Goal: Transaction & Acquisition: Purchase product/service

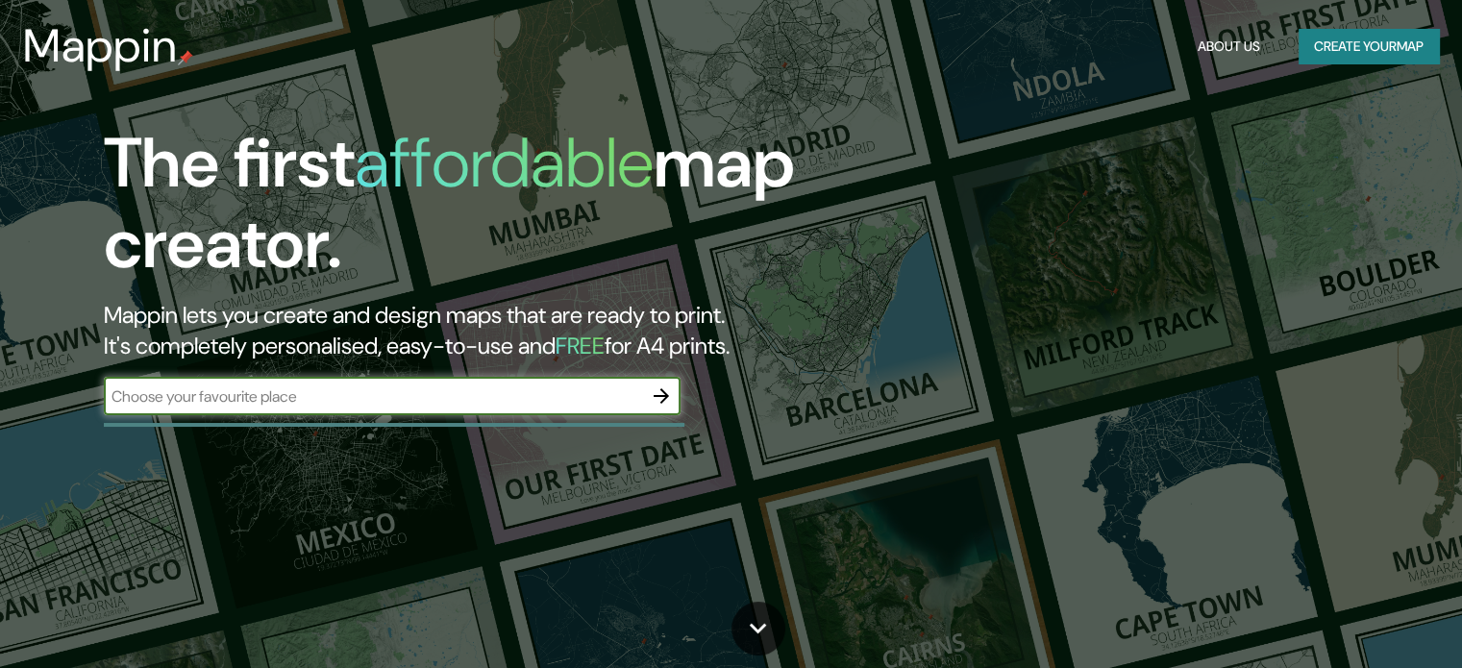
click at [313, 395] on input "text" at bounding box center [373, 396] width 538 height 22
type input "chacras de"
click at [1358, 46] on button "Create your map" at bounding box center [1368, 47] width 140 height 36
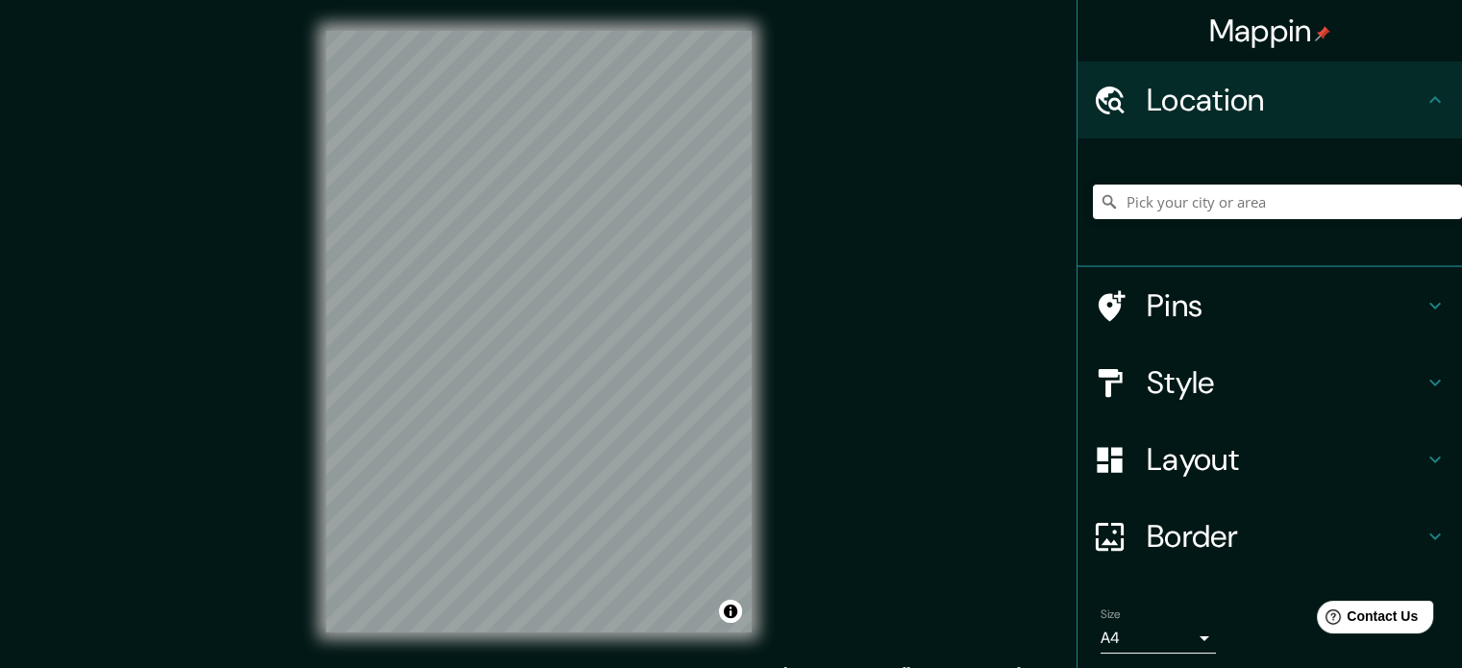
click at [761, 287] on div "© Mapbox © OpenStreetMap Improve this map" at bounding box center [538, 331] width 487 height 663
click at [709, 476] on div "Mappin Location Pins Style Layout Border Choose a border. Hint : you can make l…" at bounding box center [731, 347] width 1462 height 694
click at [1284, 454] on h4 "Layout" at bounding box center [1284, 459] width 277 height 38
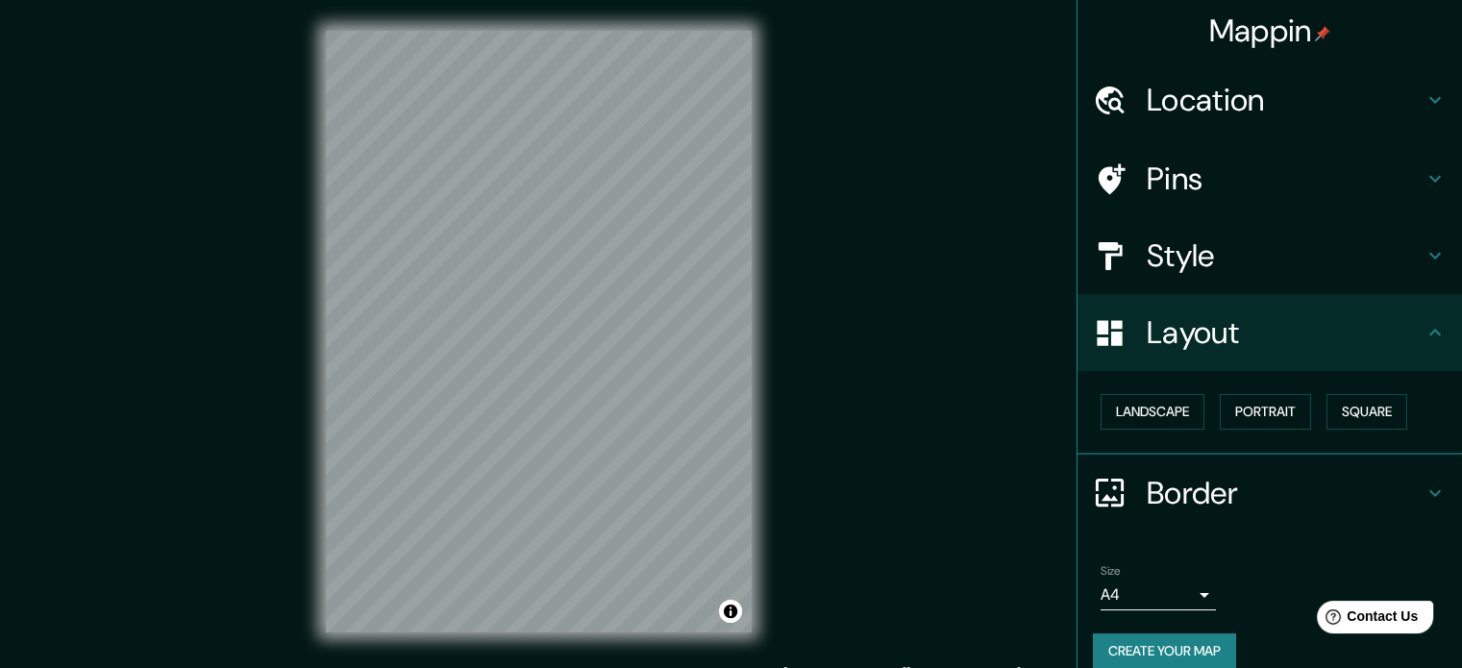
click at [1345, 335] on h4 "Layout" at bounding box center [1284, 332] width 277 height 38
click at [1405, 257] on h4 "Style" at bounding box center [1284, 255] width 277 height 38
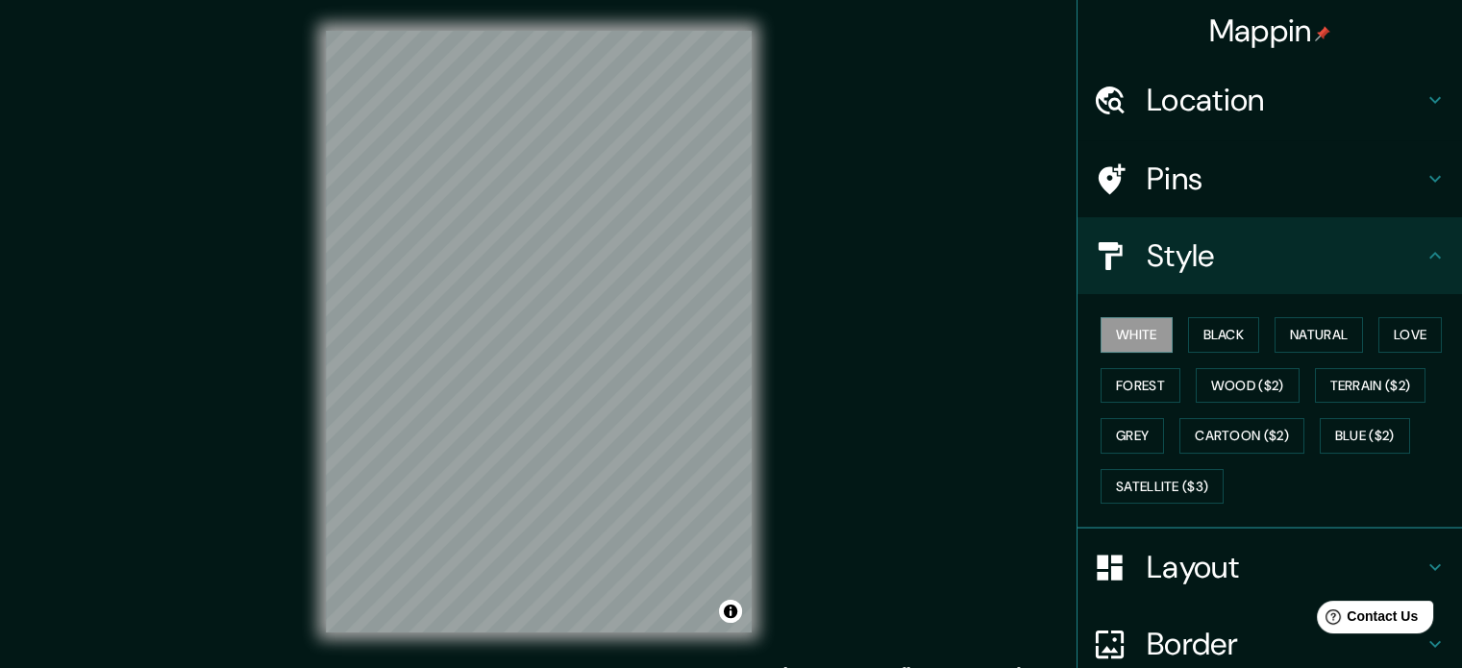
click at [1405, 257] on h4 "Style" at bounding box center [1284, 255] width 277 height 38
click at [1288, 87] on h4 "Location" at bounding box center [1284, 100] width 277 height 38
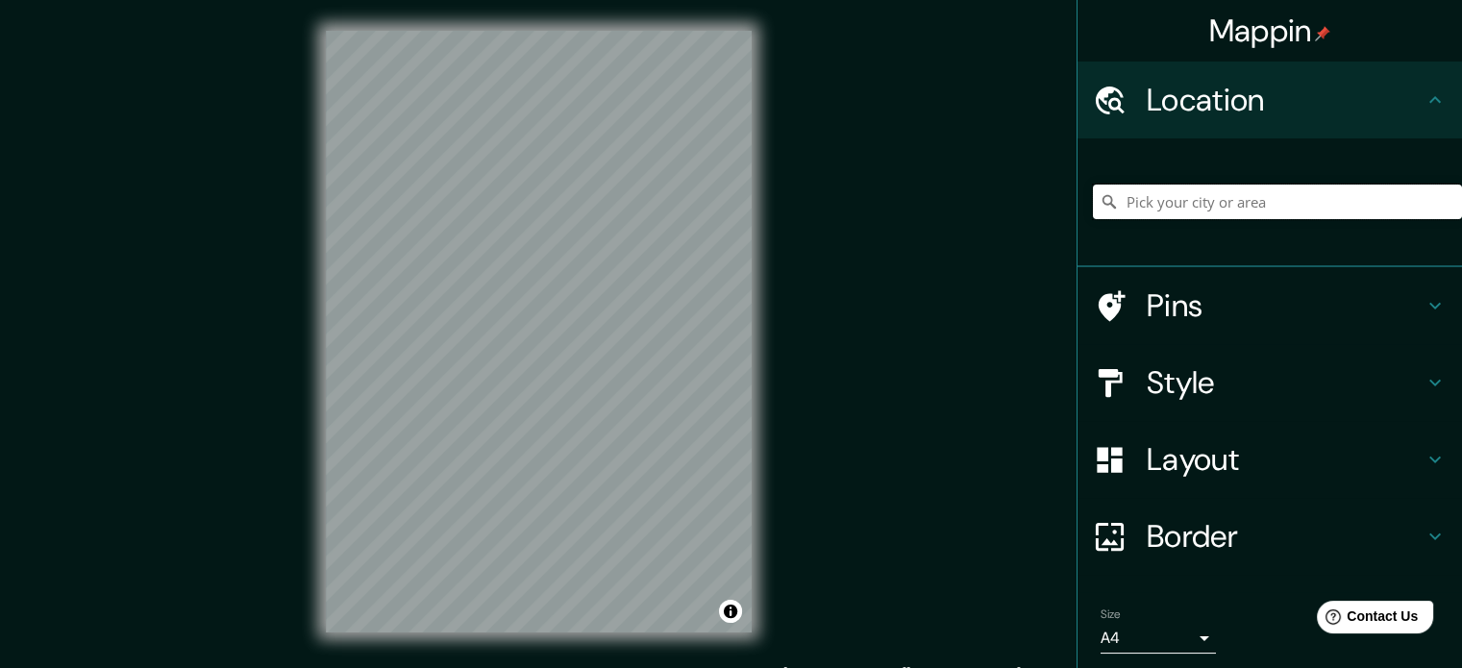
click at [1219, 210] on input "Pick your city or area" at bounding box center [1277, 202] width 369 height 35
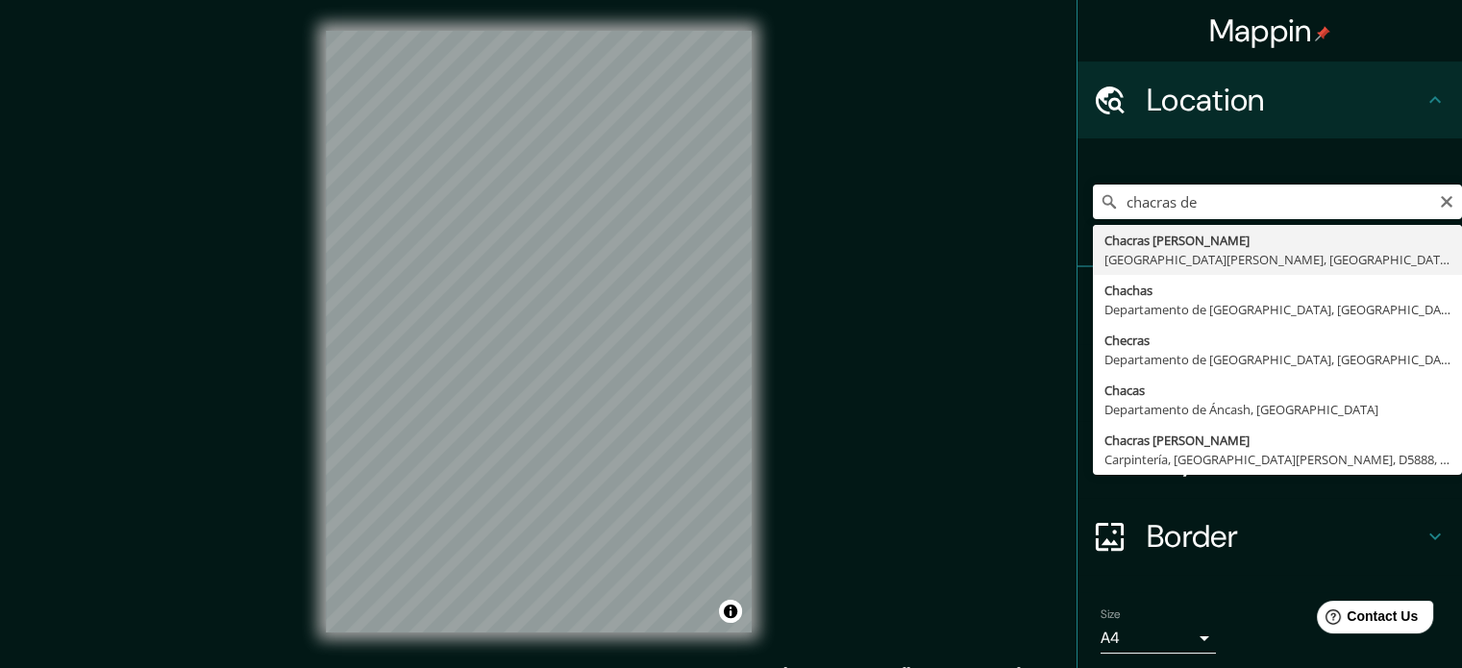
type input "Chacras [PERSON_NAME], [GEOGRAPHIC_DATA][PERSON_NAME], [GEOGRAPHIC_DATA]"
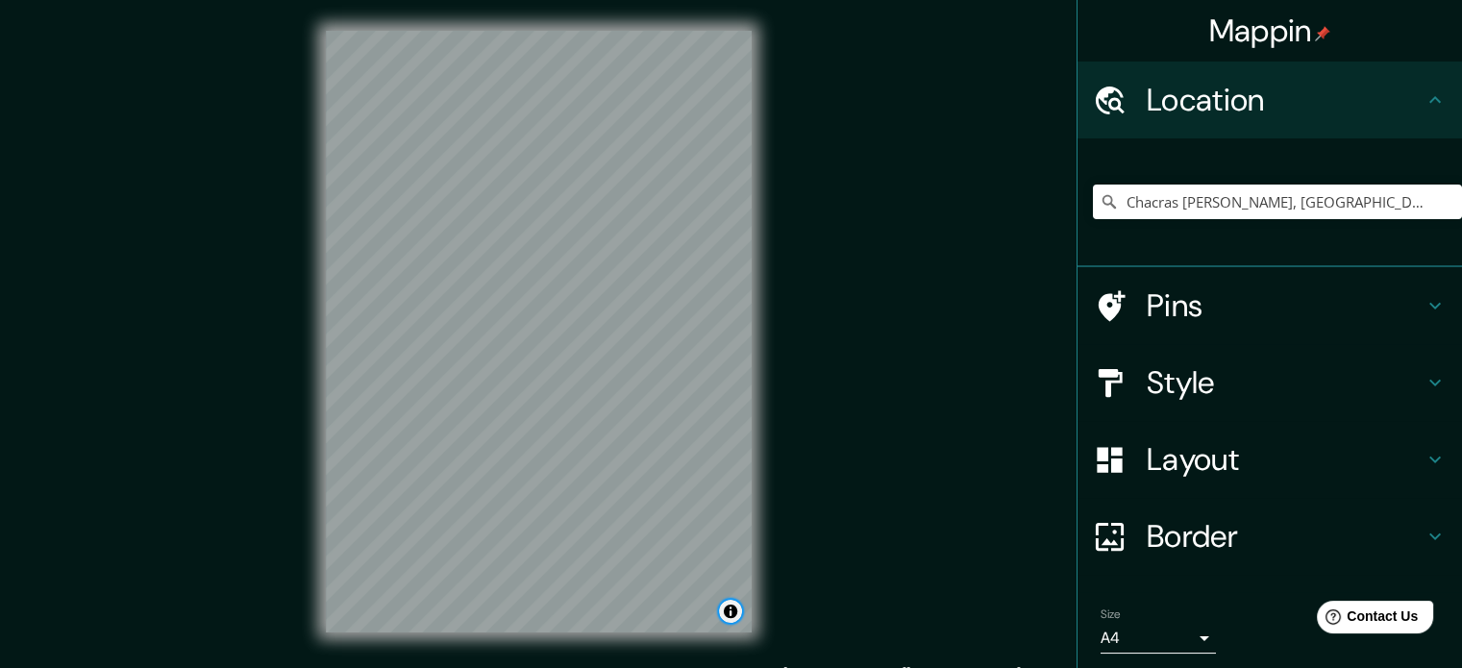
click at [726, 606] on button "Toggle attribution" at bounding box center [730, 611] width 23 height 23
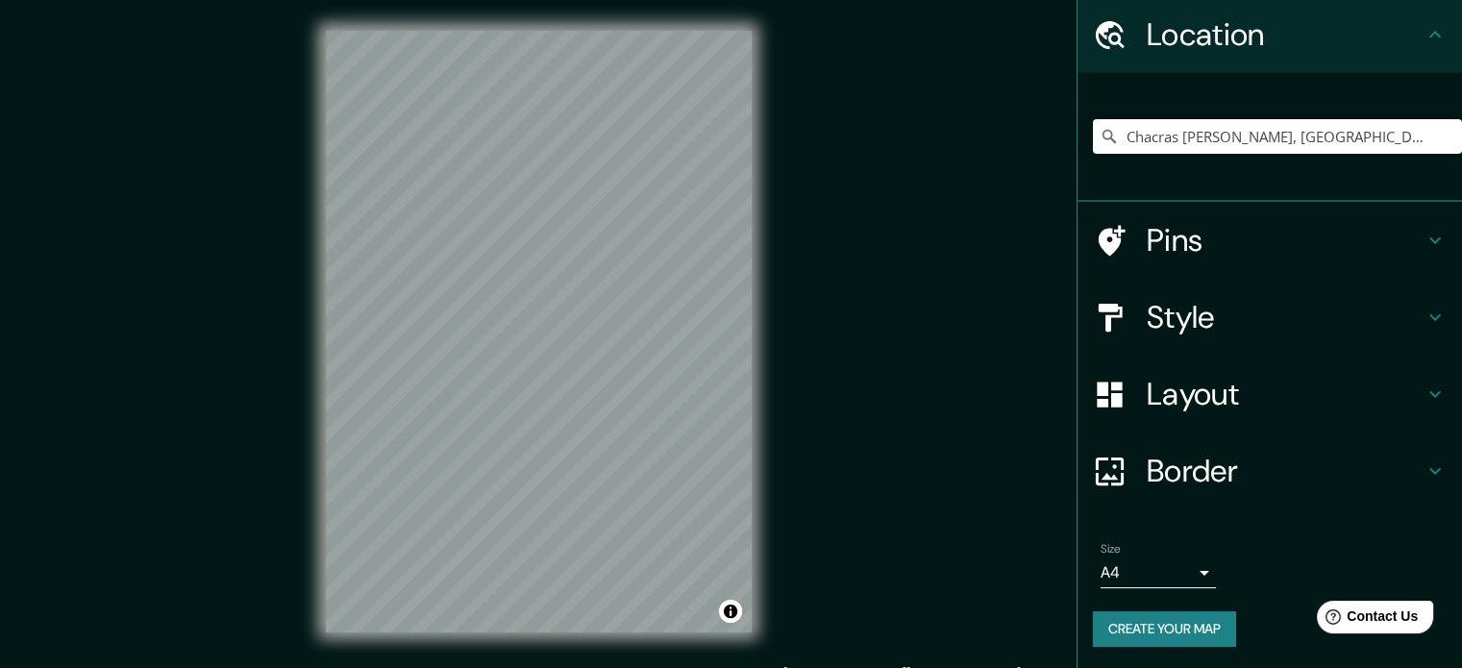
click at [1175, 566] on body "Mappin Location [GEOGRAPHIC_DATA][PERSON_NAME], [GEOGRAPHIC_DATA][PERSON_NAME],…" at bounding box center [731, 334] width 1462 height 668
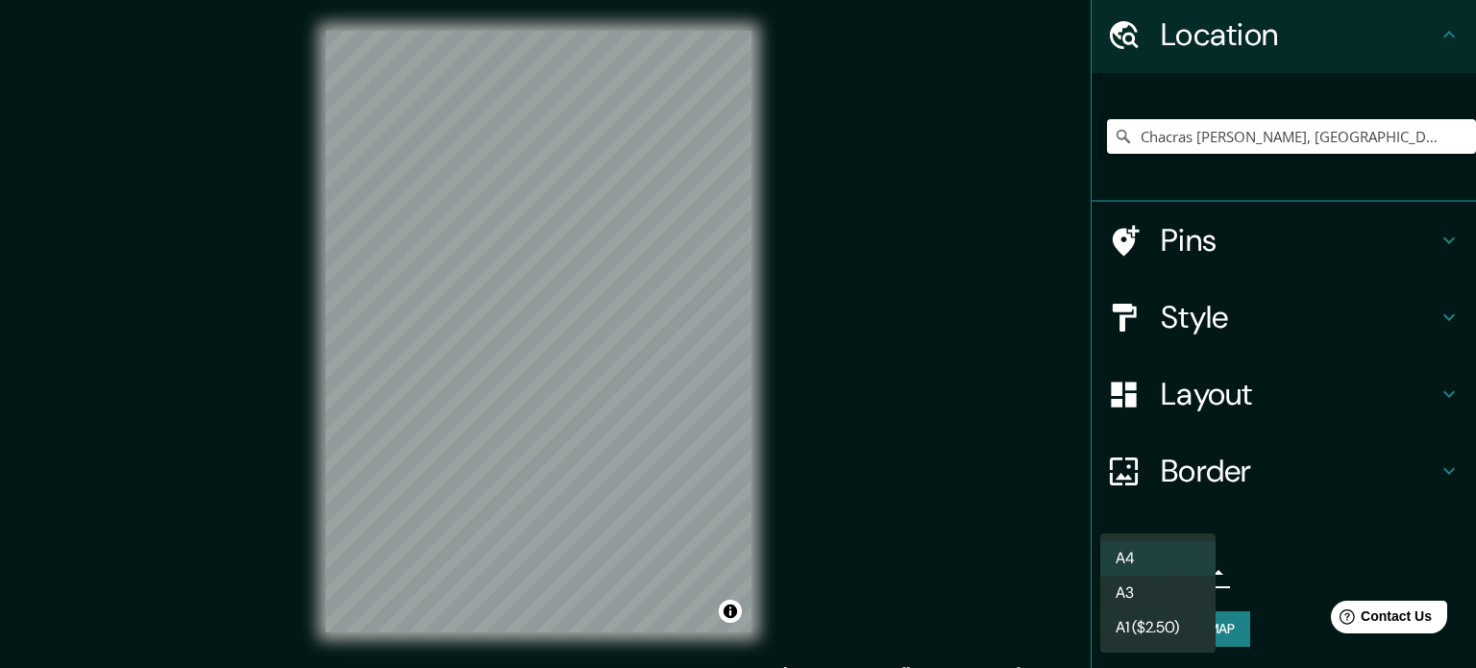
click at [1163, 596] on li "A3" at bounding box center [1157, 593] width 115 height 35
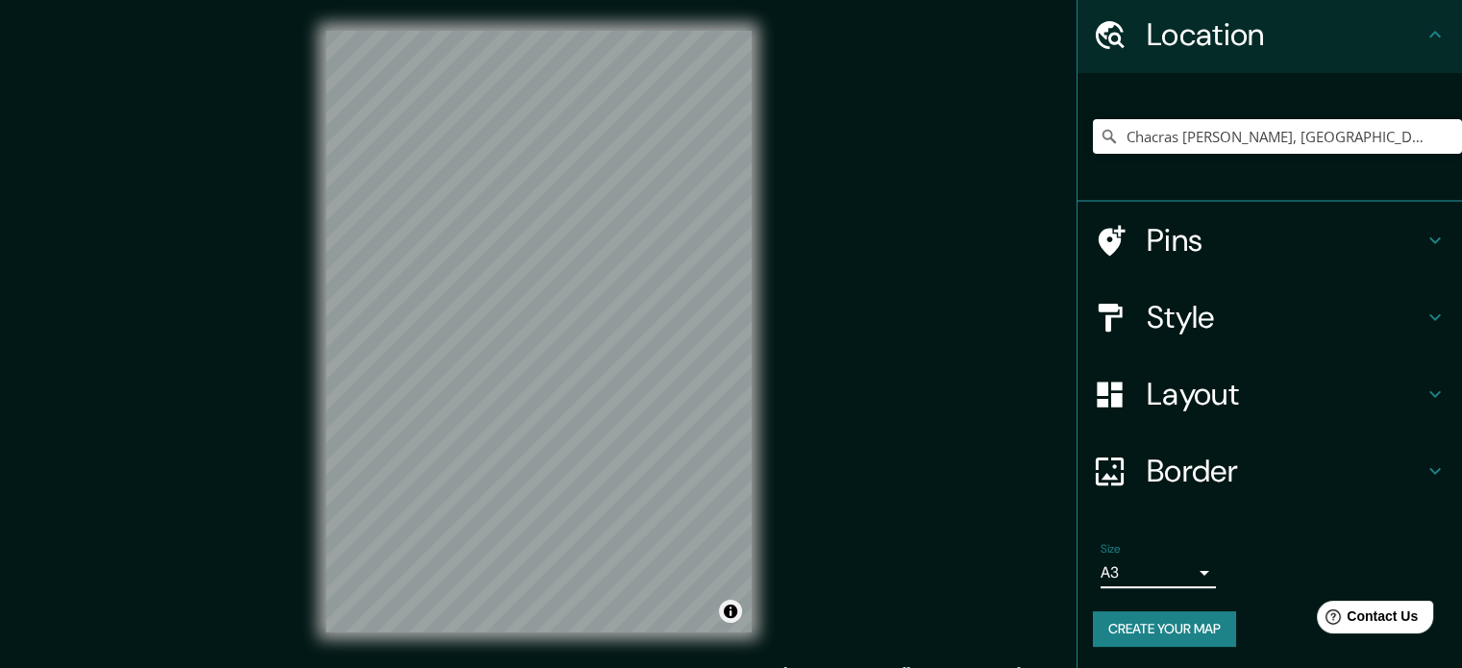
click at [737, 619] on div "© Mapbox © OpenStreetMap Improve this map" at bounding box center [539, 332] width 426 height 602
click at [800, 455] on div "Mappin Location [GEOGRAPHIC_DATA][PERSON_NAME], [GEOGRAPHIC_DATA][PERSON_NAME],…" at bounding box center [731, 347] width 1462 height 694
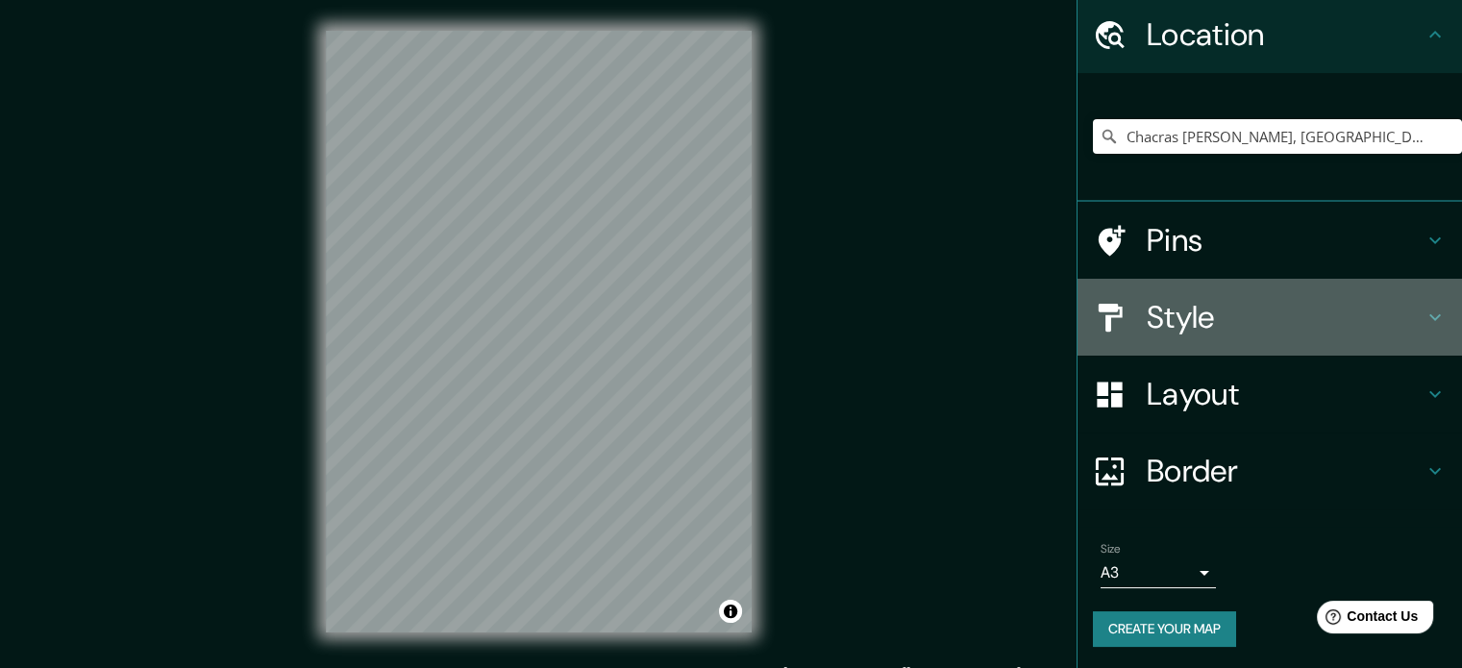
click at [1314, 288] on div "Style" at bounding box center [1269, 317] width 384 height 77
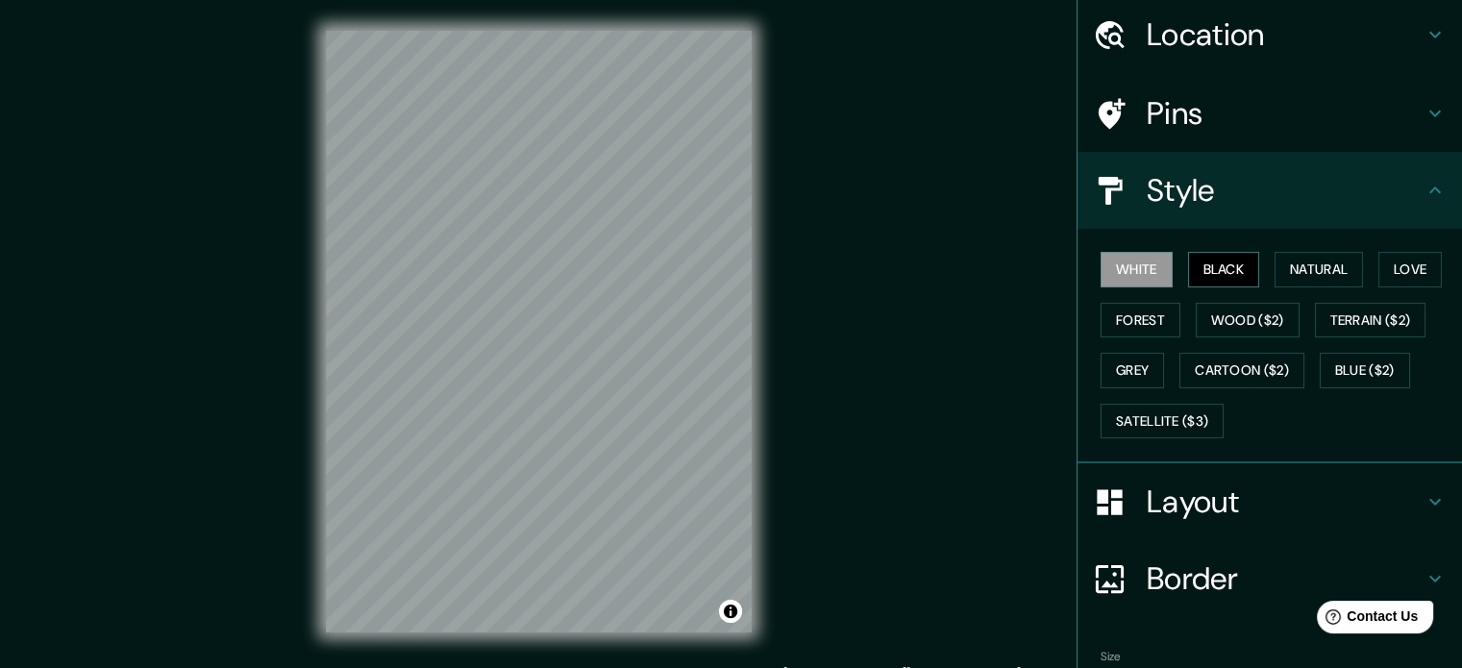
click at [1225, 252] on button "Black" at bounding box center [1224, 270] width 72 height 36
click at [1131, 264] on button "White" at bounding box center [1136, 270] width 72 height 36
click at [1330, 266] on button "Natural" at bounding box center [1318, 270] width 88 height 36
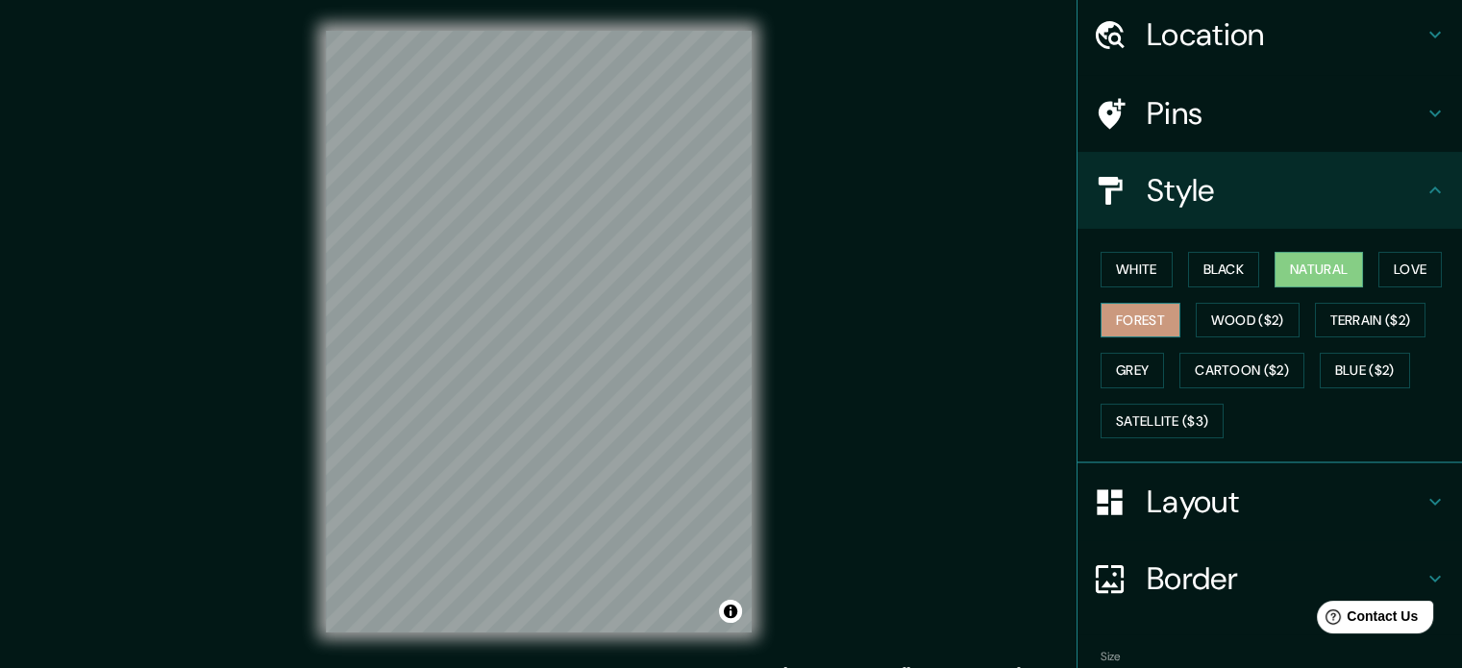
click at [1136, 318] on button "Forest" at bounding box center [1140, 321] width 80 height 36
click at [1317, 271] on button "Natural" at bounding box center [1318, 270] width 88 height 36
click at [1407, 260] on button "Love" at bounding box center [1409, 270] width 63 height 36
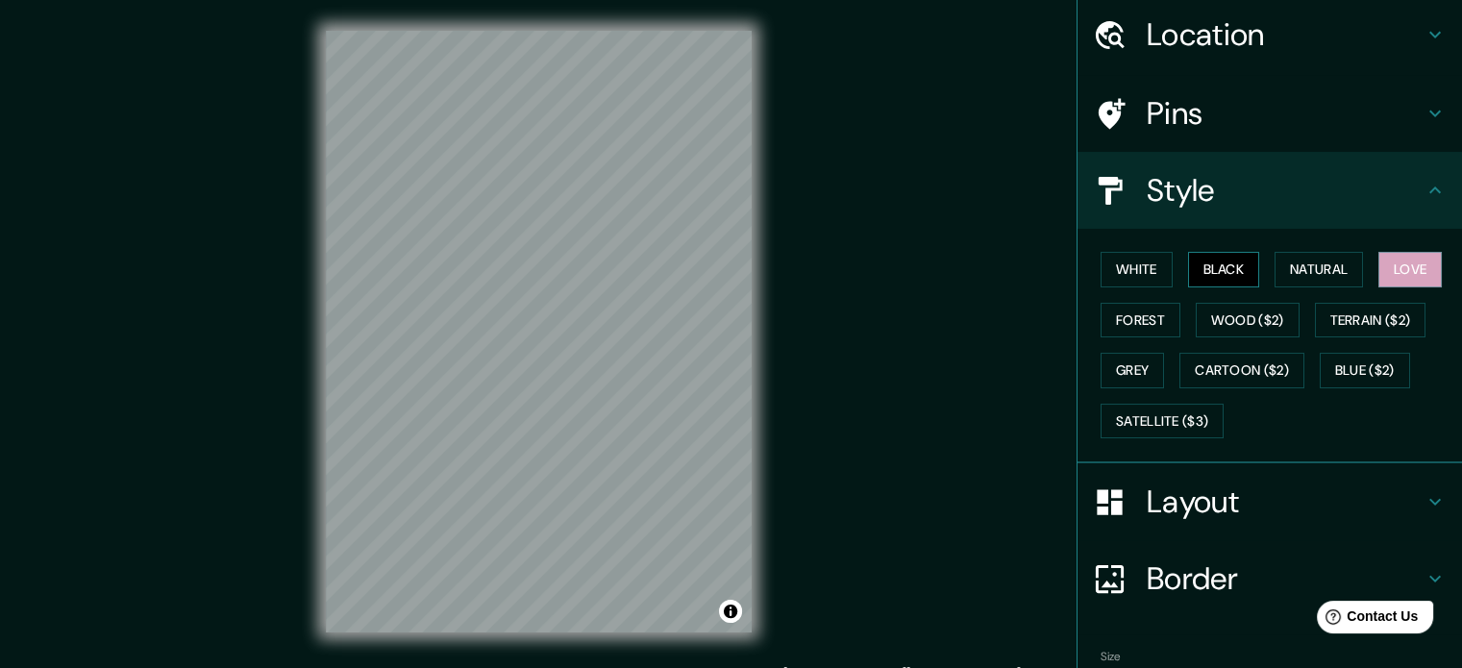
click at [1188, 272] on button "Black" at bounding box center [1224, 270] width 72 height 36
click at [1290, 263] on button "Natural" at bounding box center [1318, 270] width 88 height 36
click at [1220, 505] on h4 "Layout" at bounding box center [1284, 501] width 277 height 38
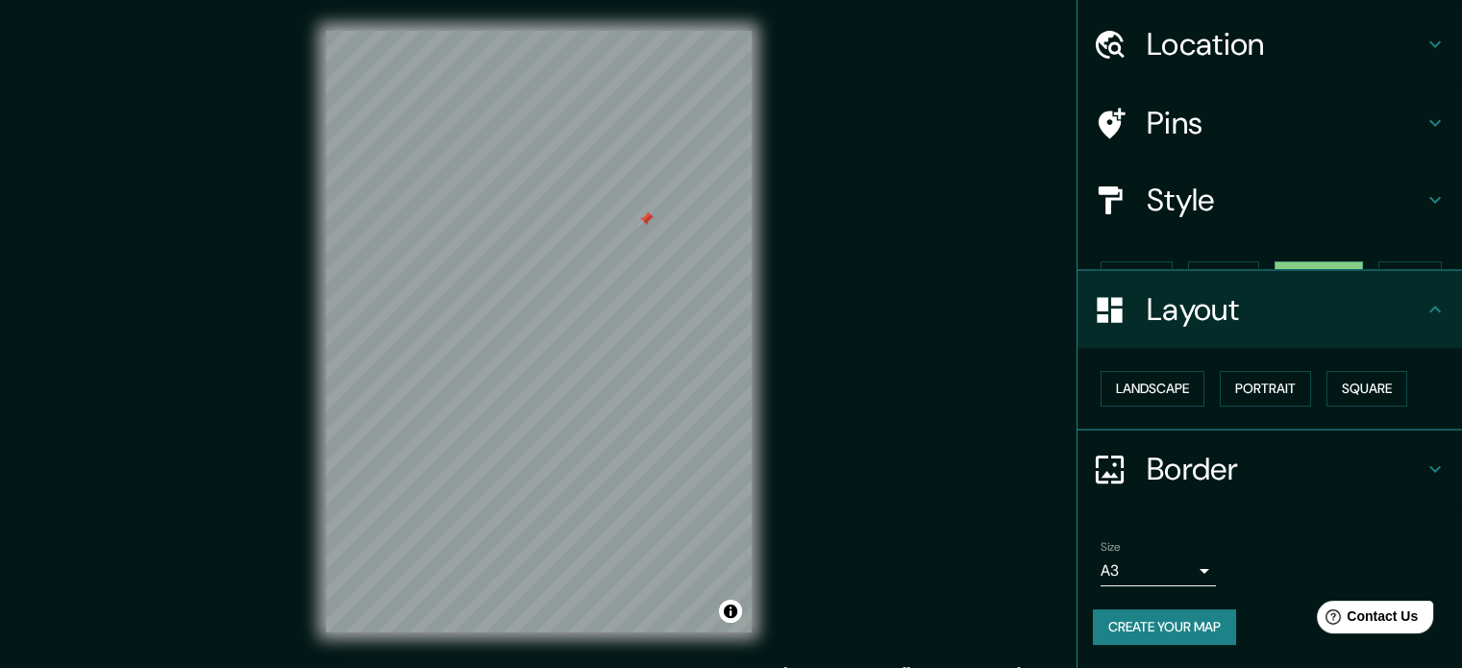
scroll to position [21, 0]
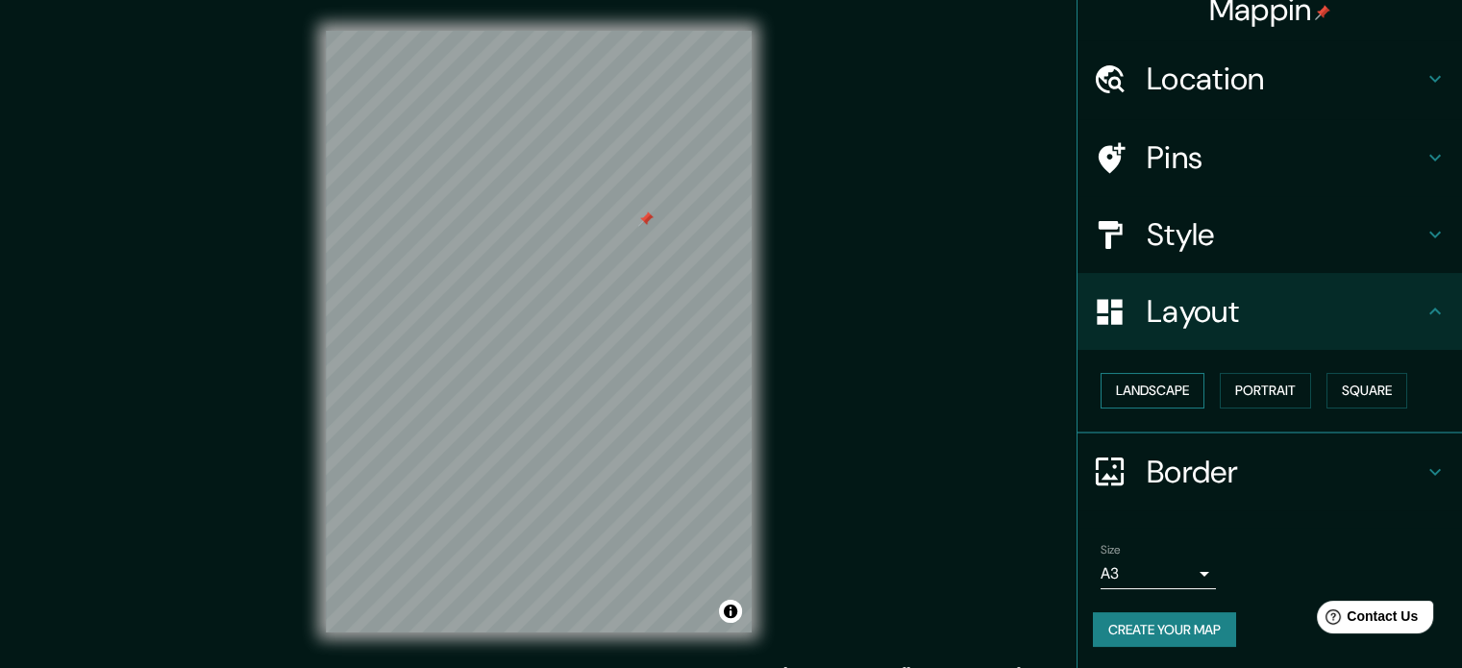
click at [1145, 397] on button "Landscape" at bounding box center [1152, 391] width 104 height 36
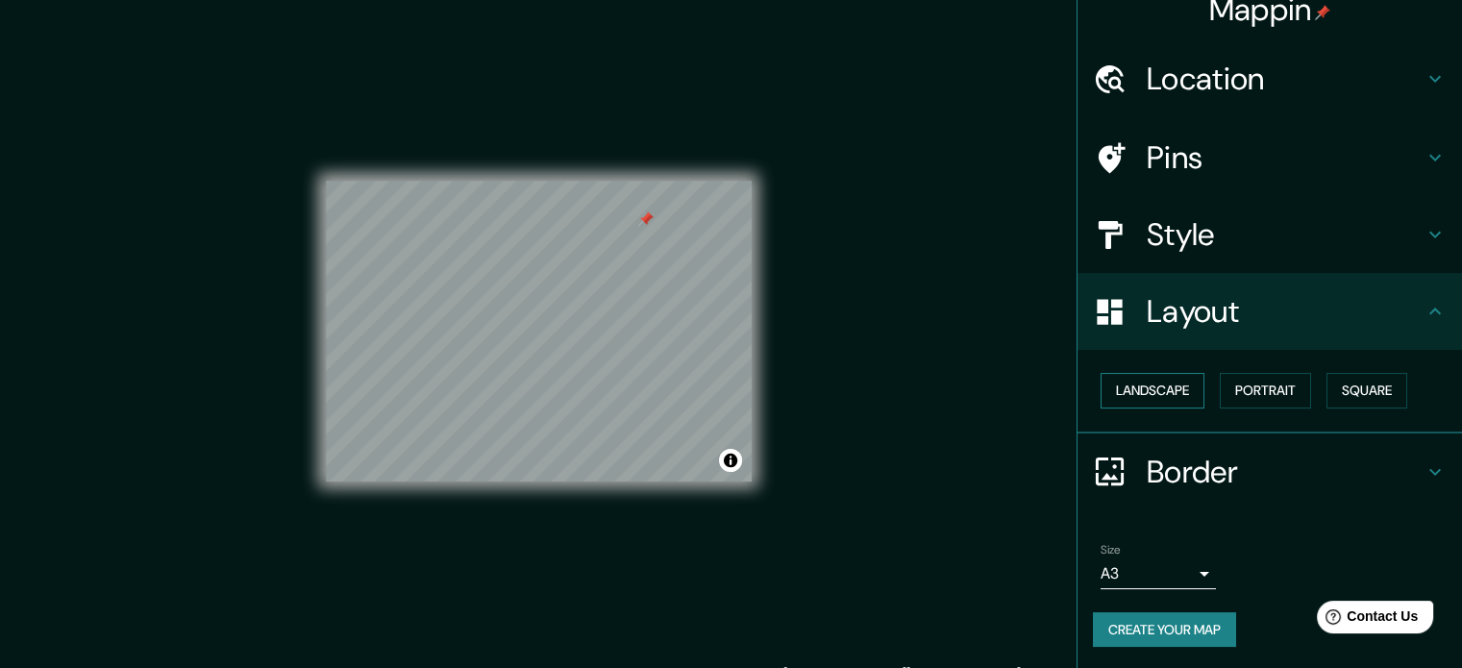
click at [1149, 391] on button "Landscape" at bounding box center [1152, 391] width 104 height 36
click at [1219, 389] on button "Portrait" at bounding box center [1264, 391] width 91 height 36
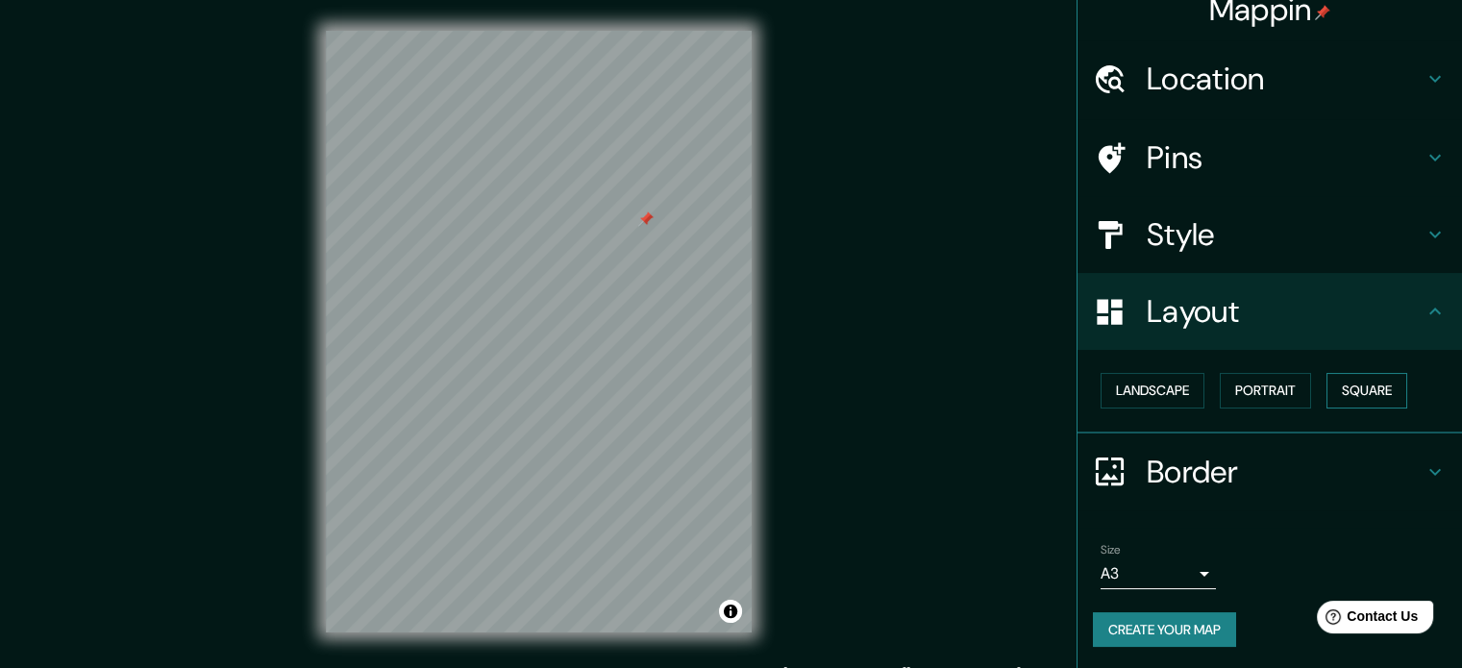
click at [1346, 387] on button "Square" at bounding box center [1366, 391] width 81 height 36
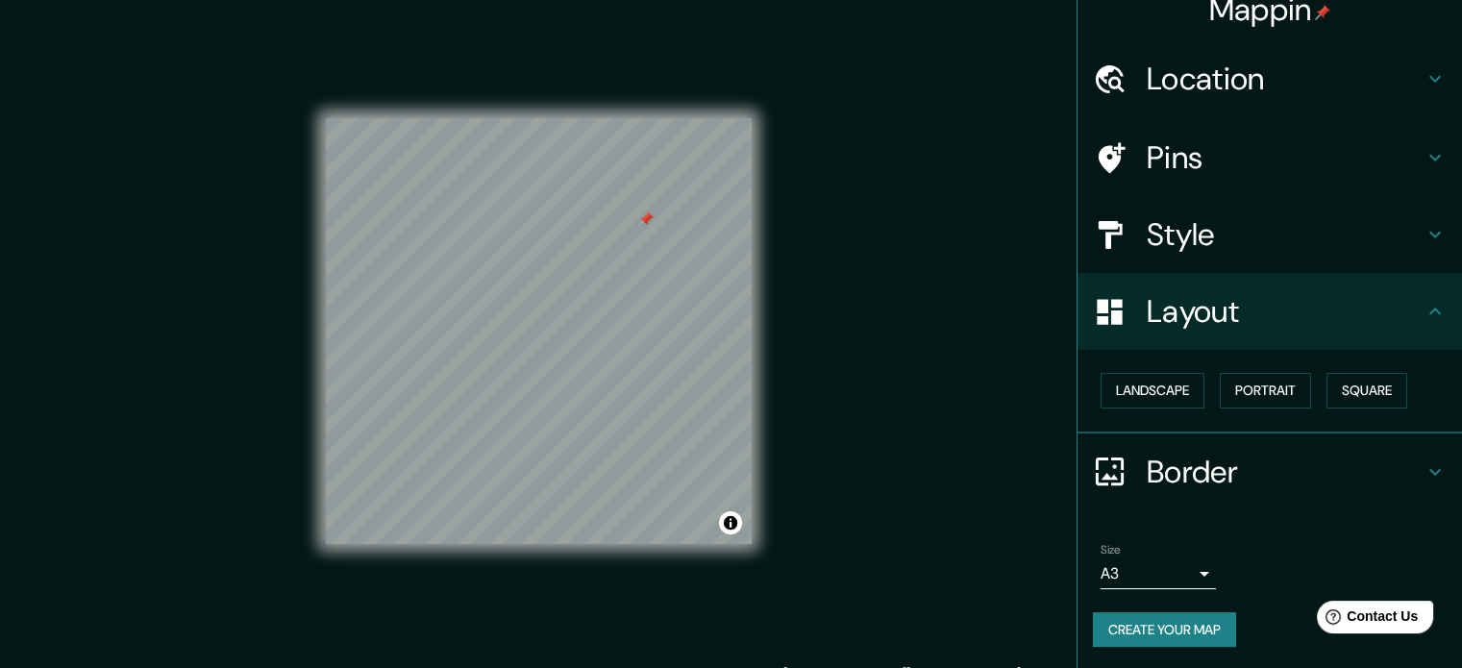
click at [1304, 388] on div "Landscape [GEOGRAPHIC_DATA]" at bounding box center [1277, 390] width 369 height 51
click at [1280, 388] on button "Portrait" at bounding box center [1264, 391] width 91 height 36
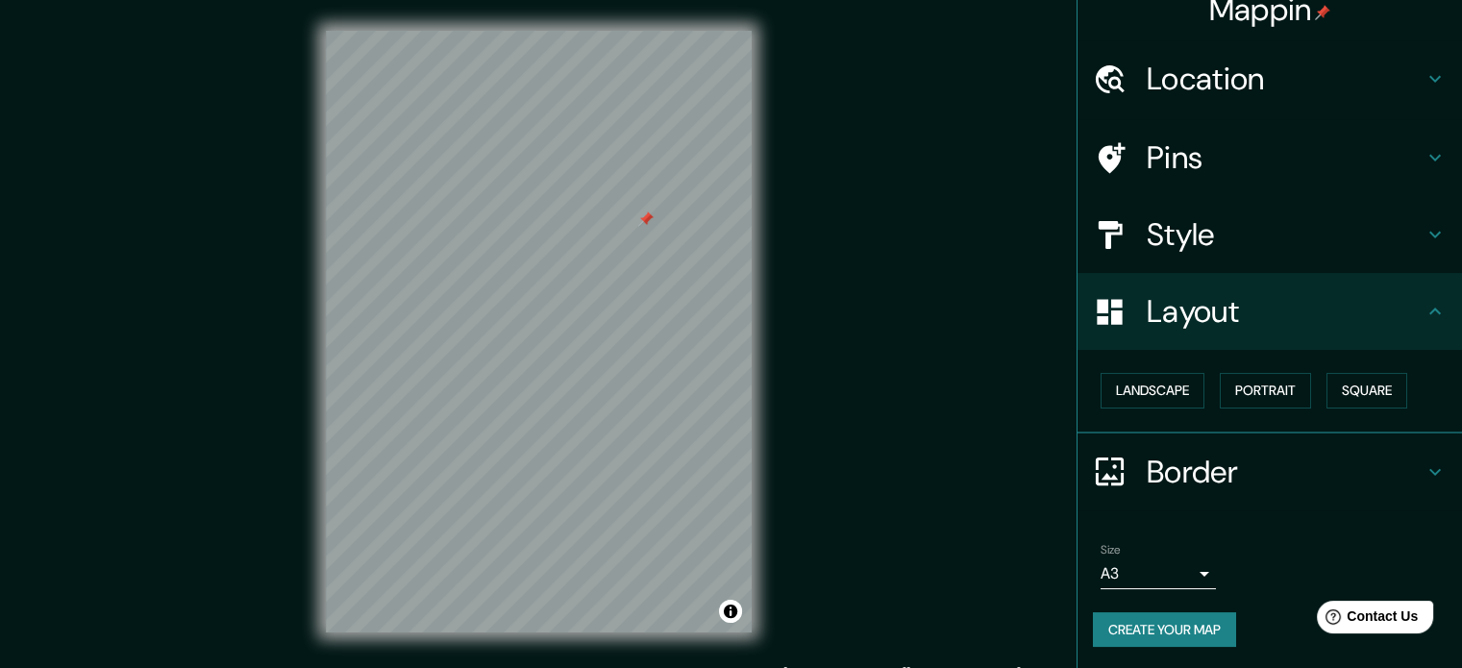
click at [1265, 310] on h4 "Layout" at bounding box center [1284, 311] width 277 height 38
click at [1361, 72] on h4 "Location" at bounding box center [1284, 79] width 277 height 38
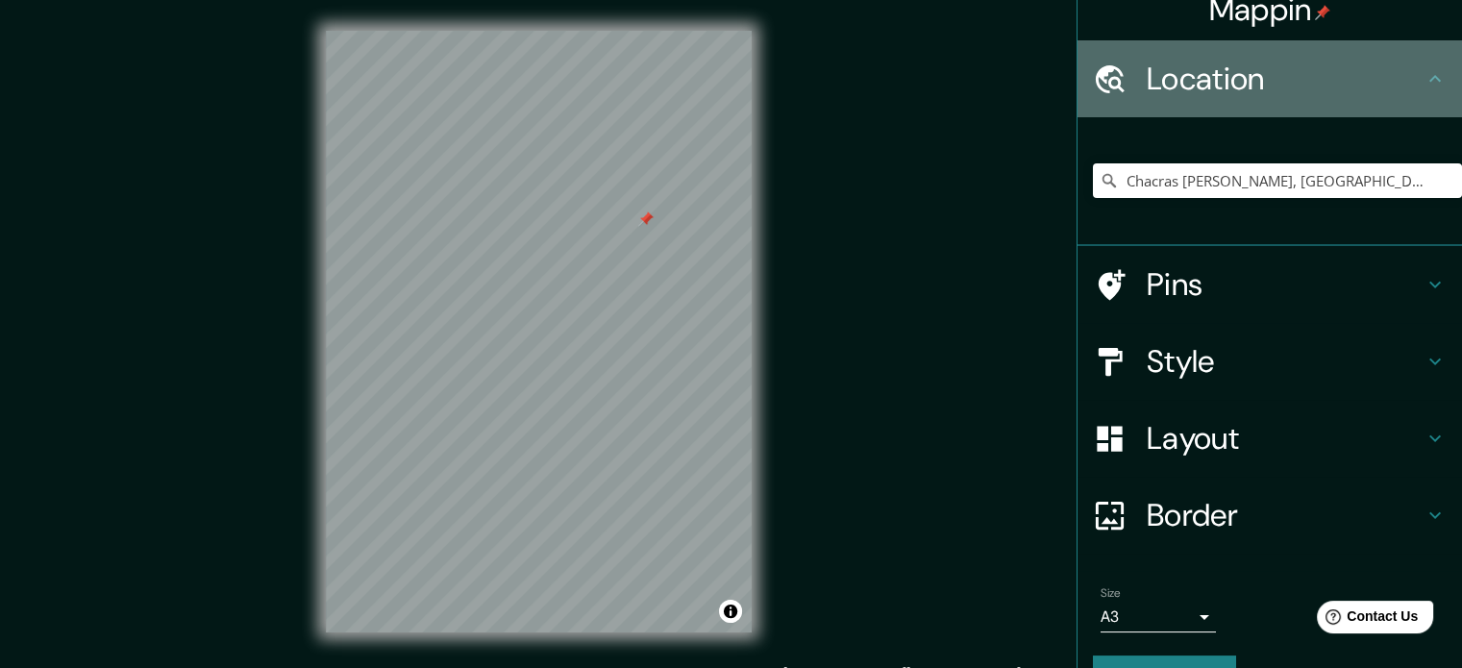
click at [1361, 72] on h4 "Location" at bounding box center [1284, 79] width 277 height 38
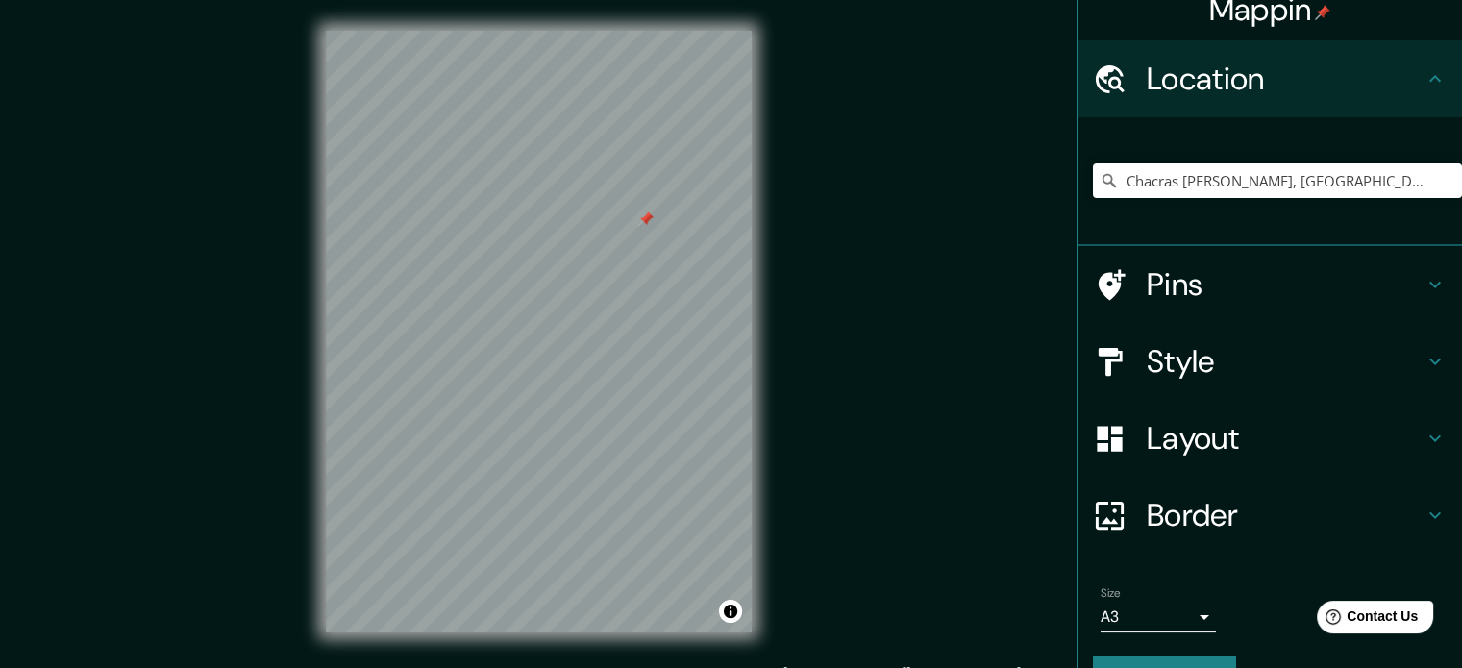
click at [1349, 304] on div "Pins" at bounding box center [1269, 284] width 384 height 77
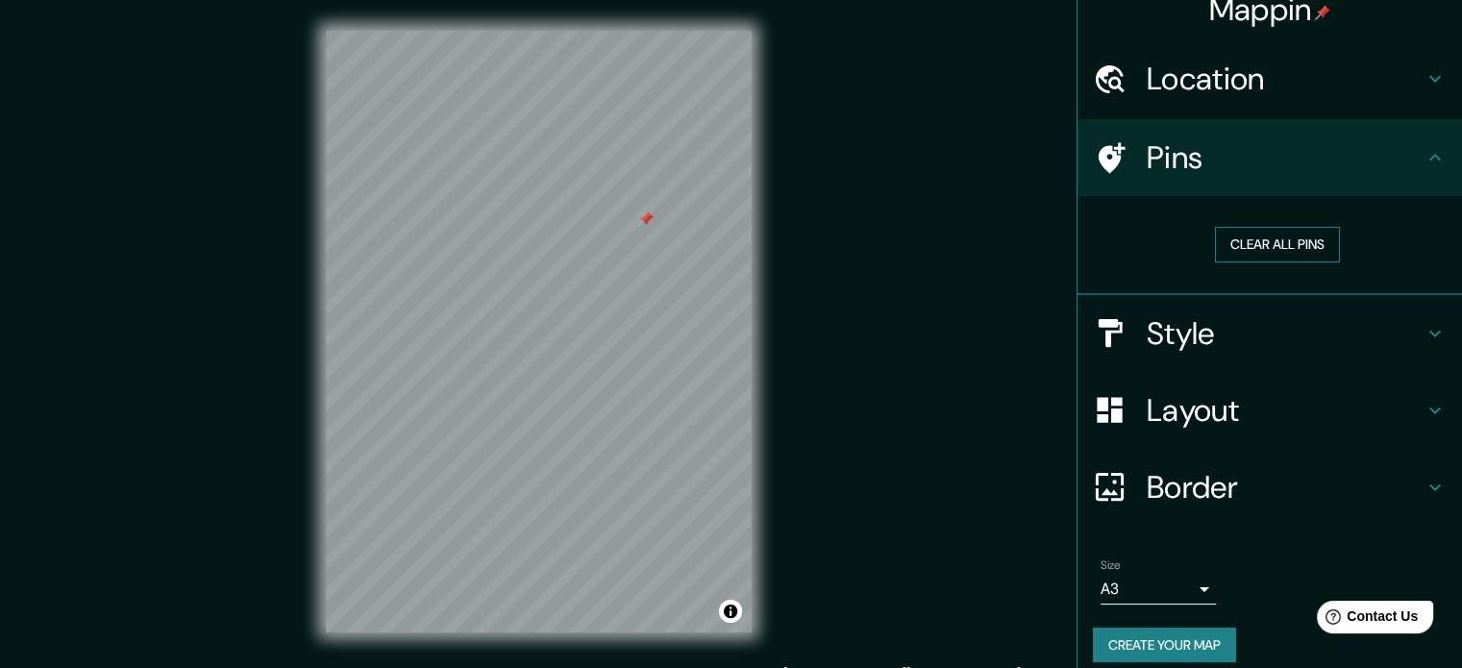
click at [1267, 235] on button "Clear all pins" at bounding box center [1277, 245] width 125 height 36
click at [1242, 299] on div "Style" at bounding box center [1269, 333] width 384 height 77
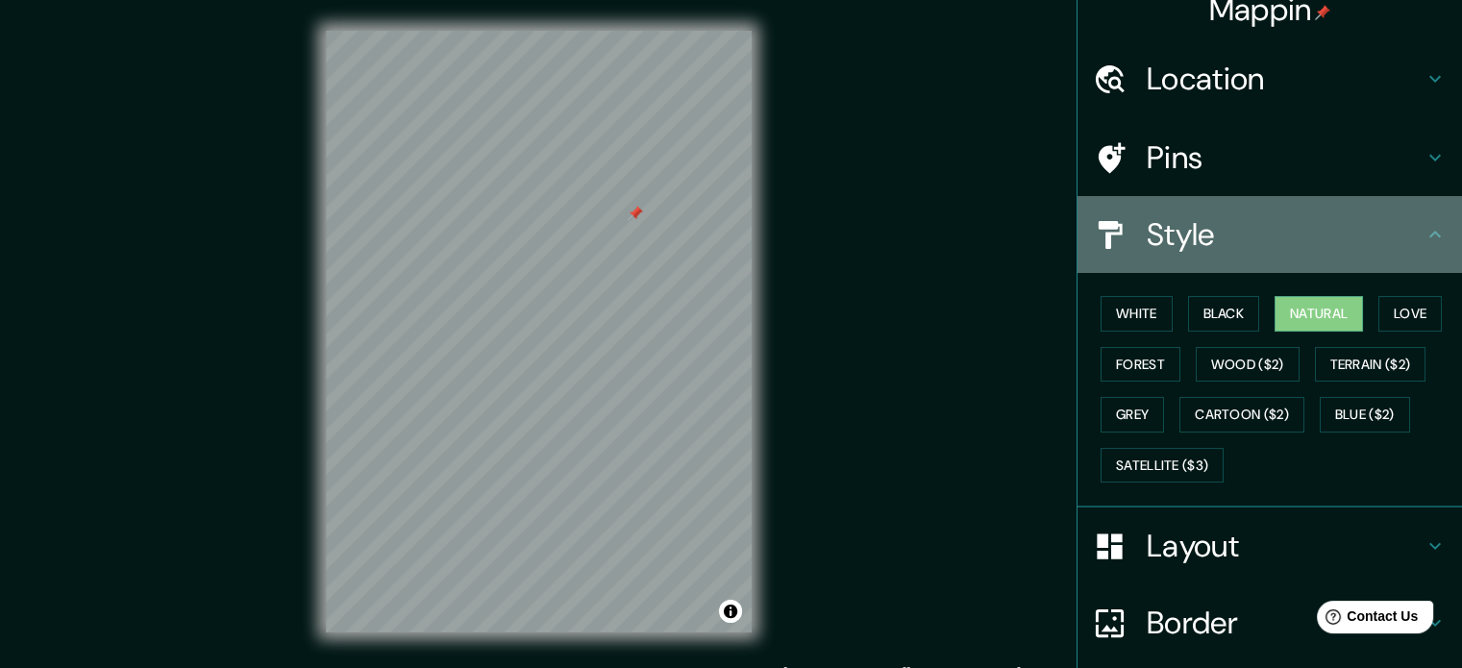
click at [1245, 267] on div "Style" at bounding box center [1269, 234] width 384 height 77
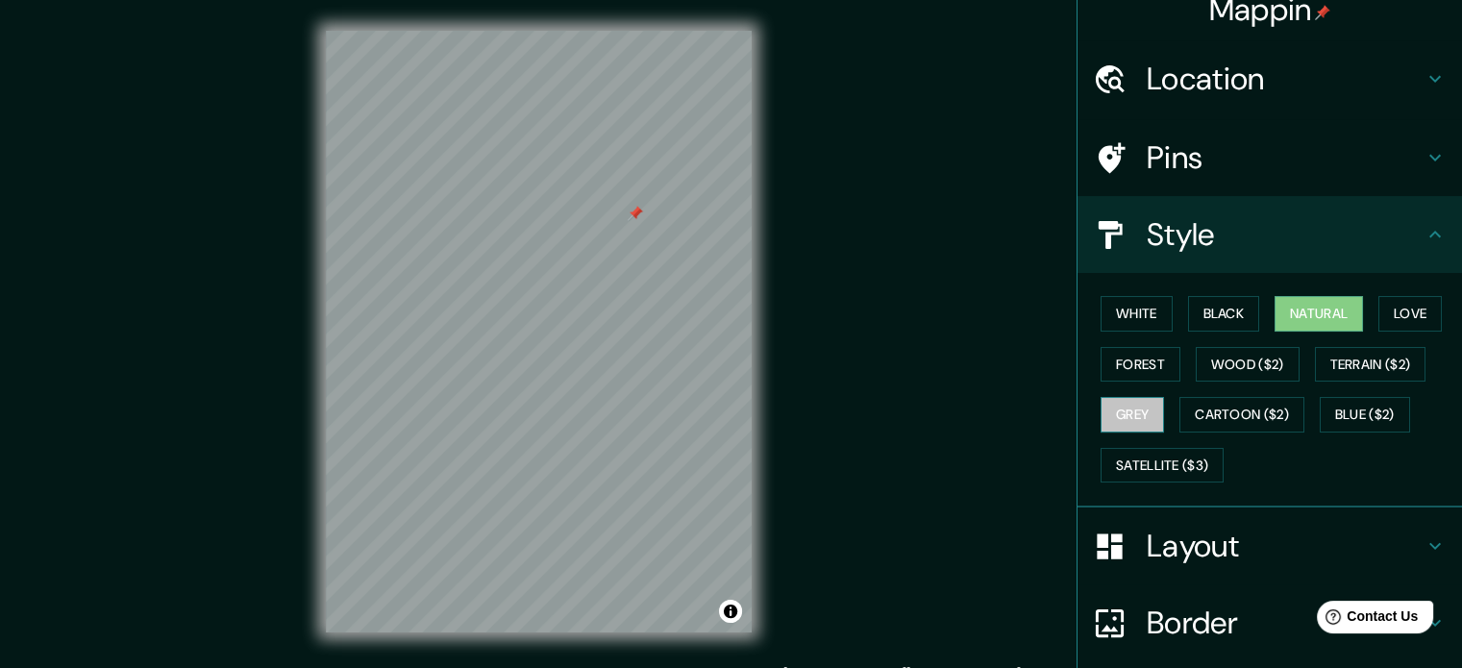
click at [1130, 409] on button "Grey" at bounding box center [1131, 415] width 63 height 36
click at [1149, 319] on button "White" at bounding box center [1136, 314] width 72 height 36
click at [1326, 309] on button "Natural" at bounding box center [1318, 314] width 88 height 36
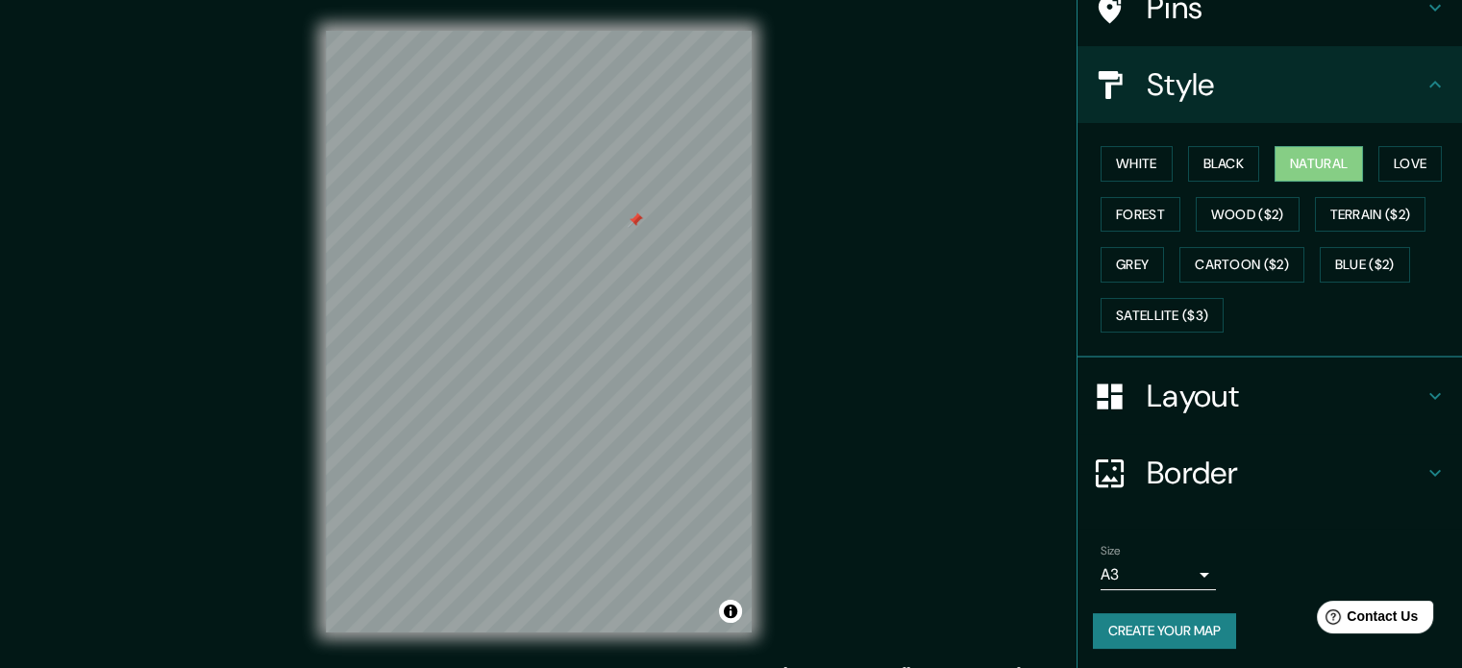
click at [1176, 561] on body "Mappin Location [GEOGRAPHIC_DATA][PERSON_NAME], [GEOGRAPHIC_DATA][PERSON_NAME],…" at bounding box center [731, 334] width 1462 height 668
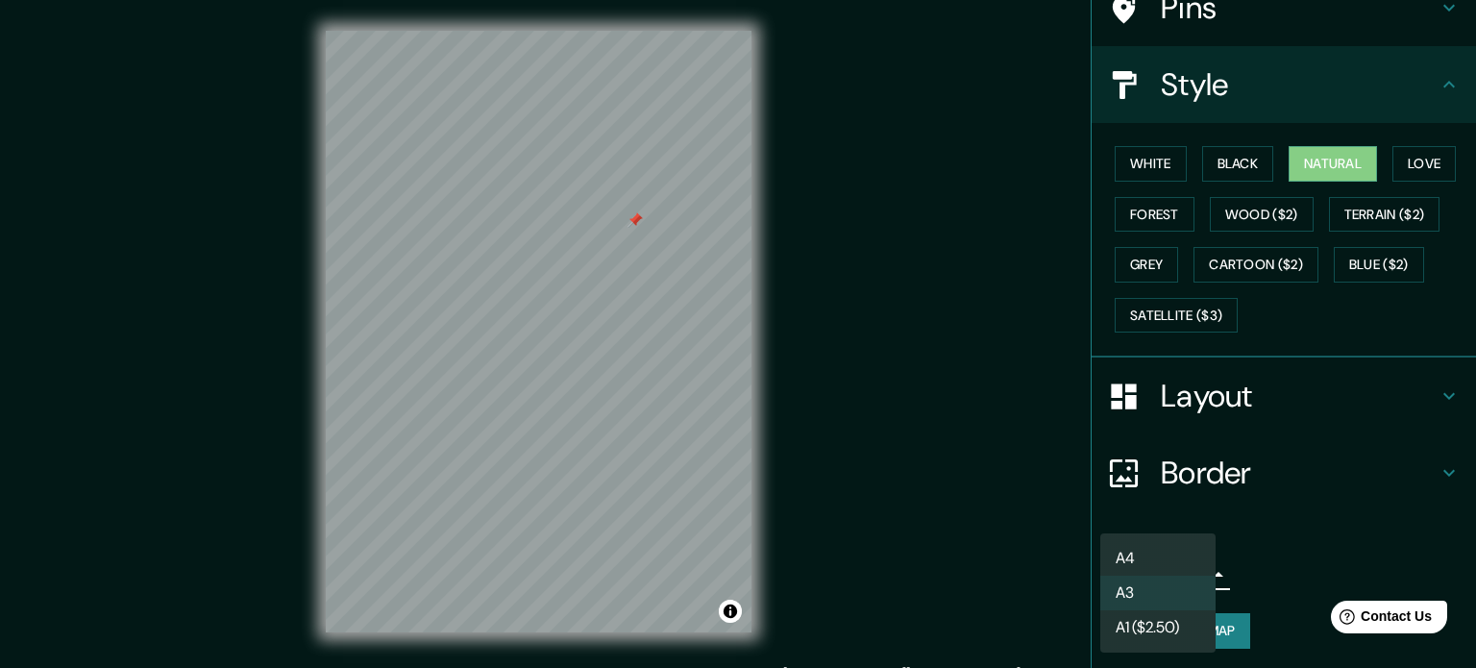
click at [1164, 571] on li "A4" at bounding box center [1157, 558] width 115 height 35
type input "single"
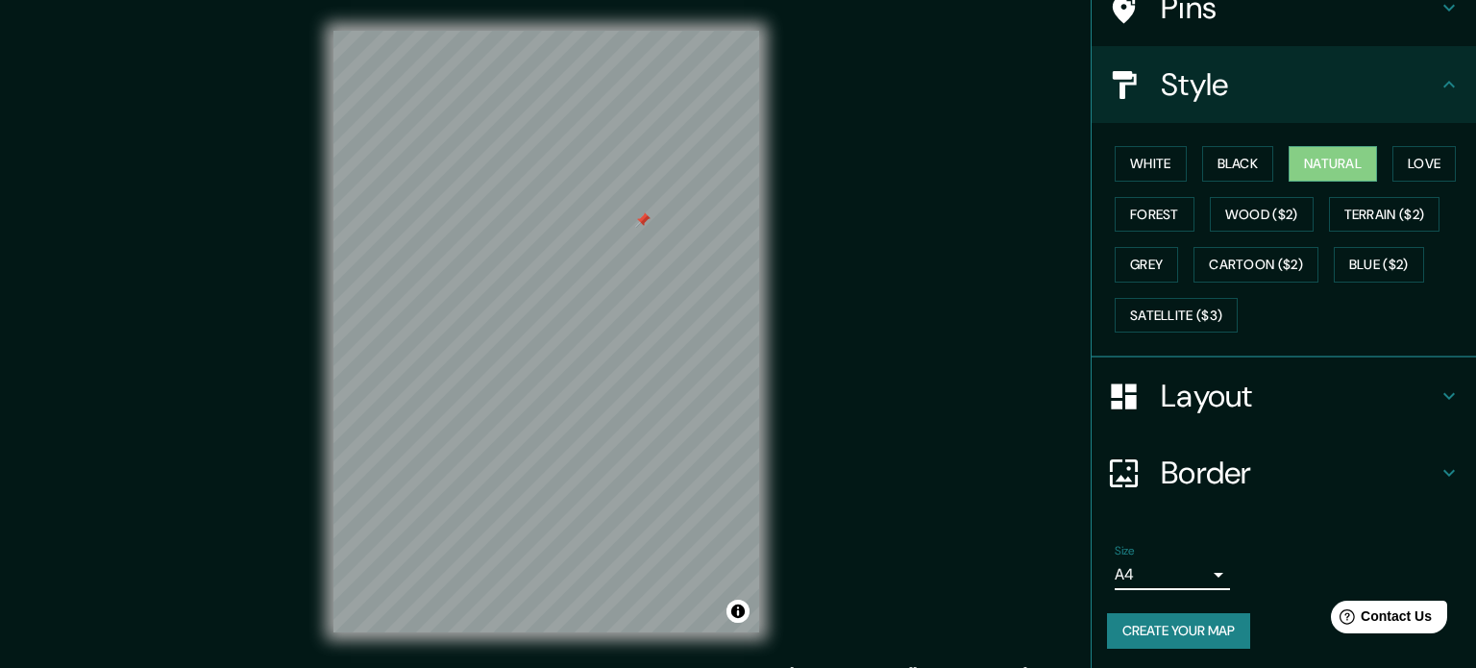
click at [1189, 563] on body "Mappin Location [GEOGRAPHIC_DATA][PERSON_NAME], [GEOGRAPHIC_DATA][PERSON_NAME],…" at bounding box center [738, 334] width 1476 height 668
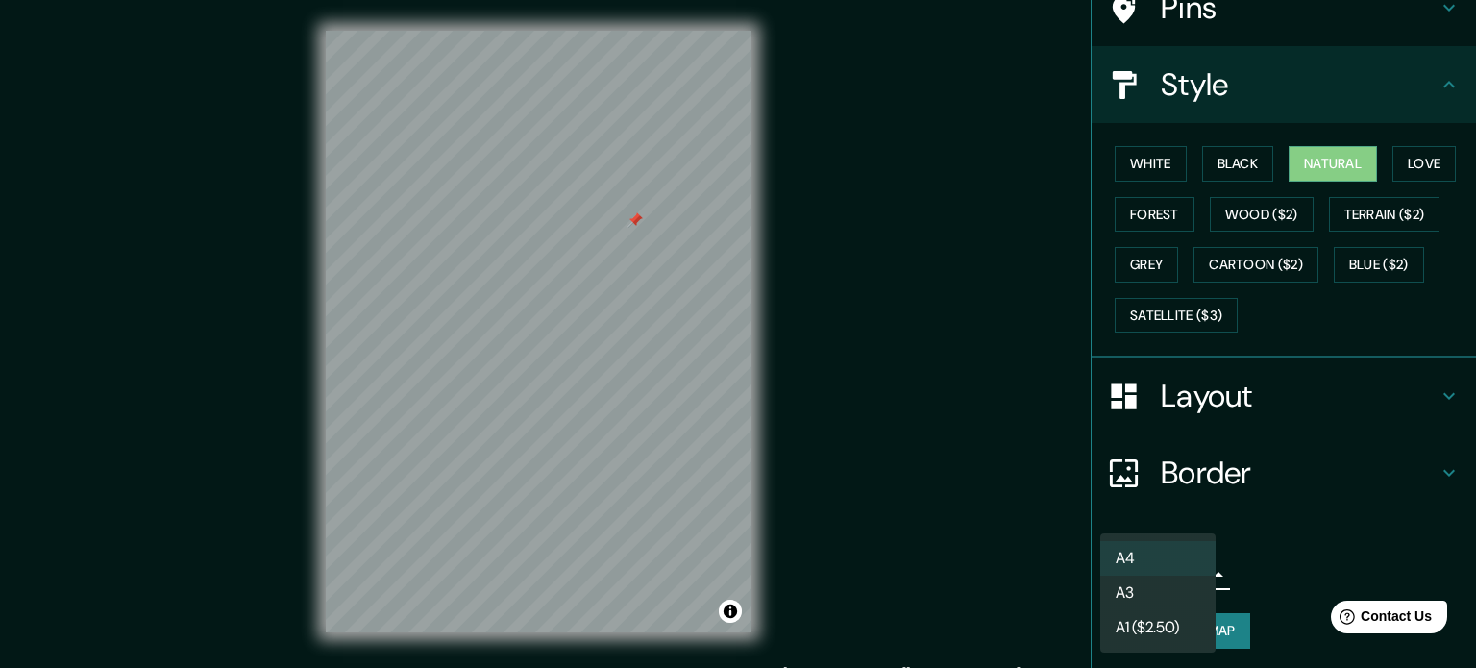
click at [1189, 563] on li "A4" at bounding box center [1157, 558] width 115 height 35
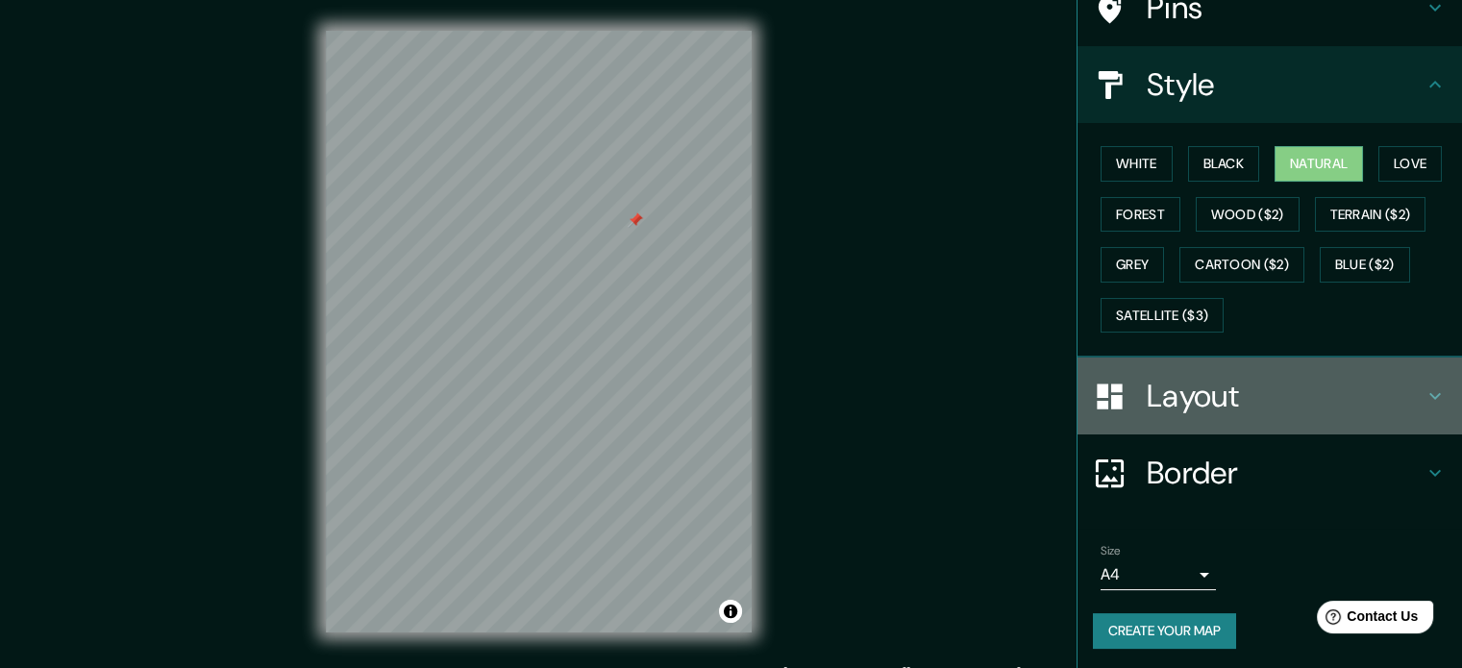
click at [1376, 403] on h4 "Layout" at bounding box center [1284, 396] width 277 height 38
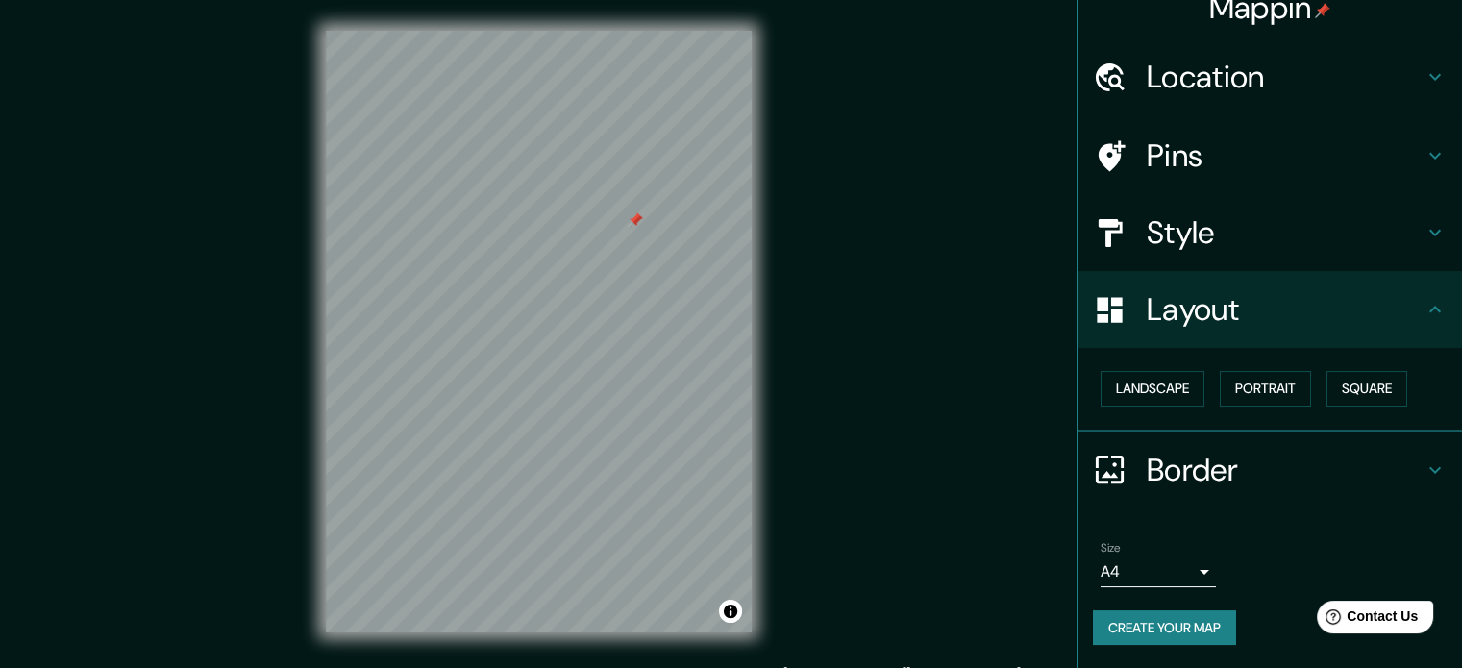
scroll to position [21, 0]
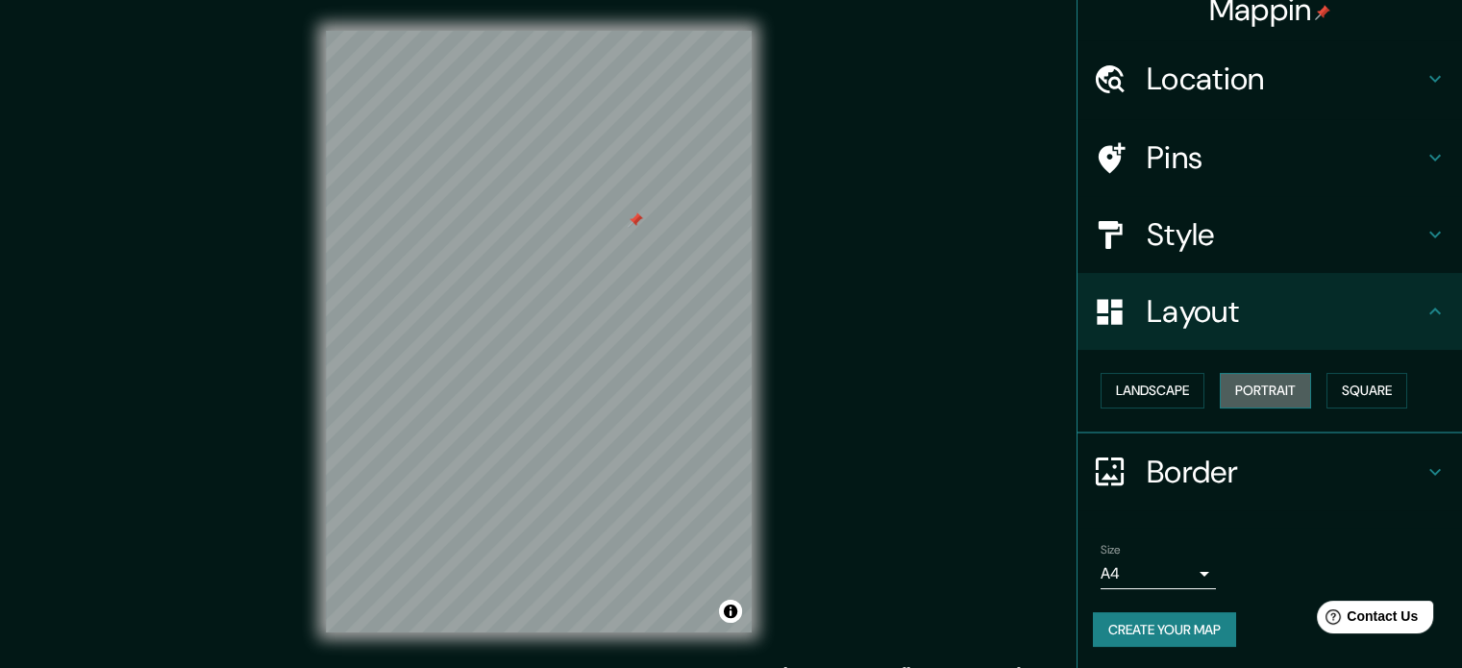
click at [1258, 387] on button "Portrait" at bounding box center [1264, 391] width 91 height 36
click at [1167, 374] on button "Landscape" at bounding box center [1152, 391] width 104 height 36
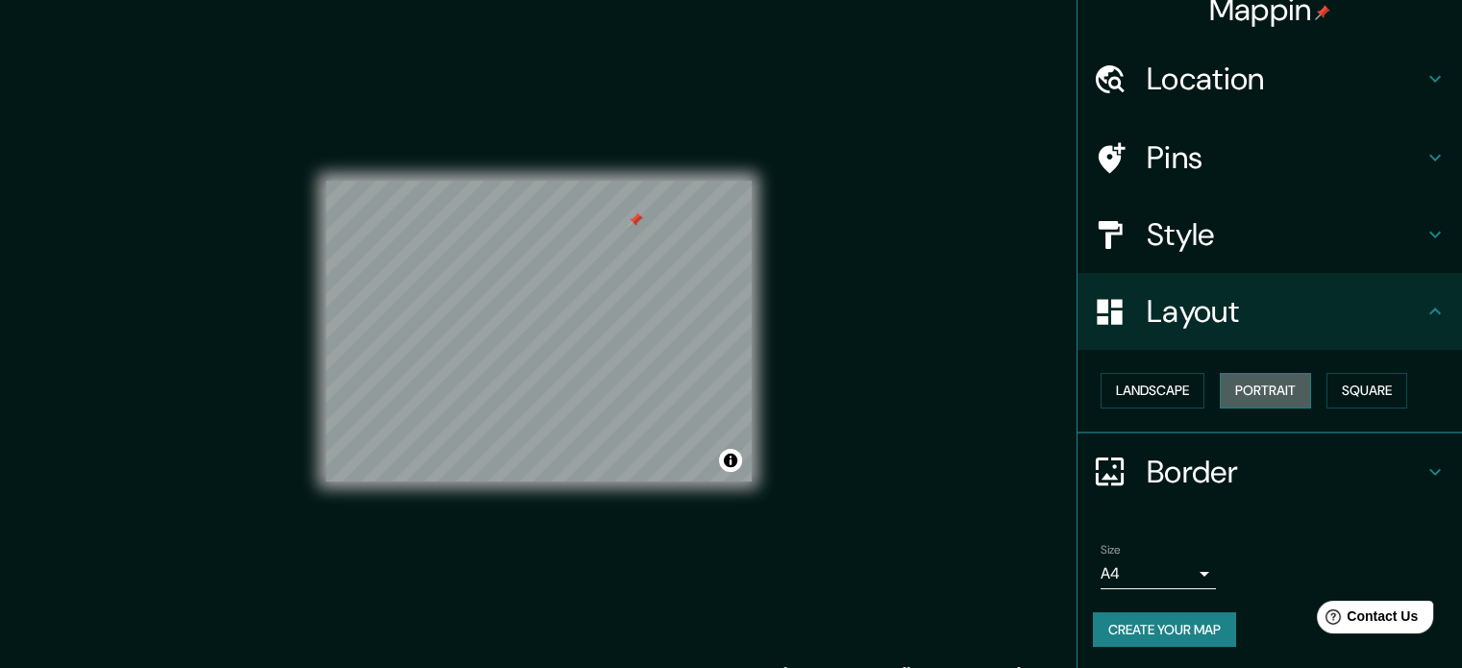
click at [1234, 384] on button "Portrait" at bounding box center [1264, 391] width 91 height 36
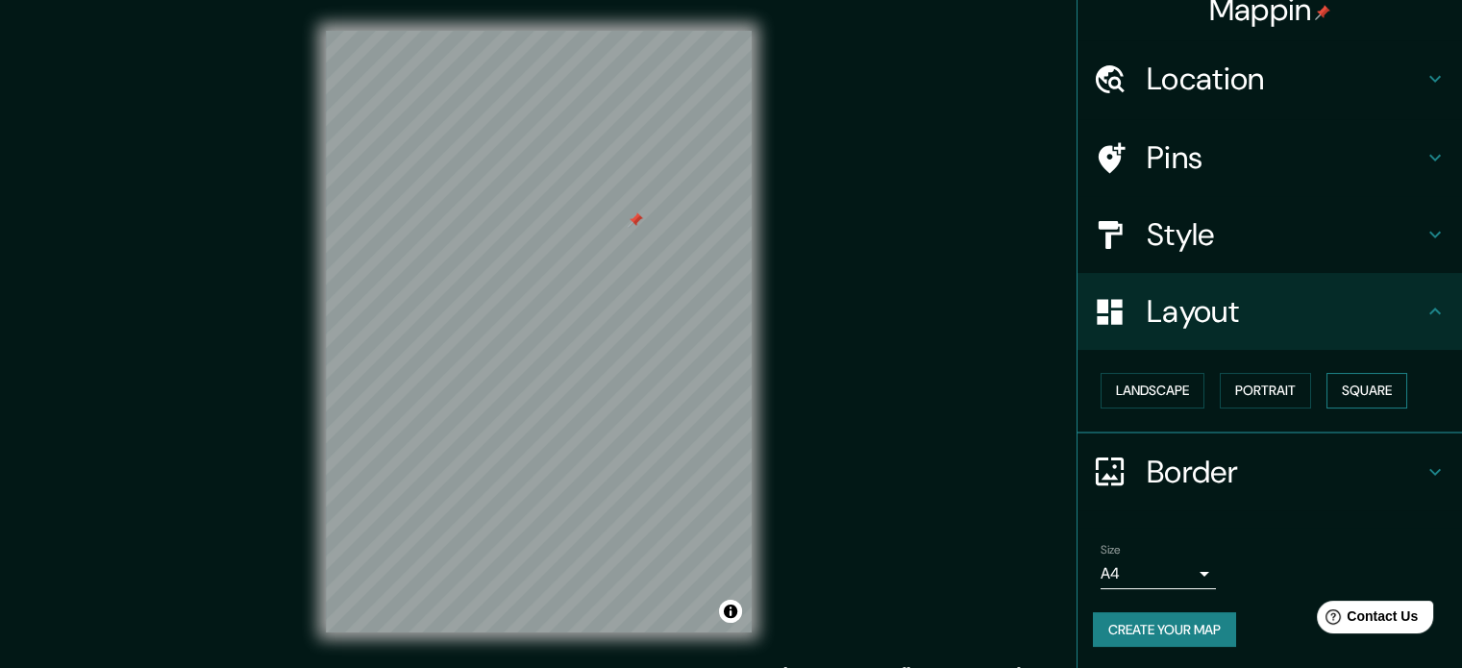
click at [1337, 387] on button "Square" at bounding box center [1366, 391] width 81 height 36
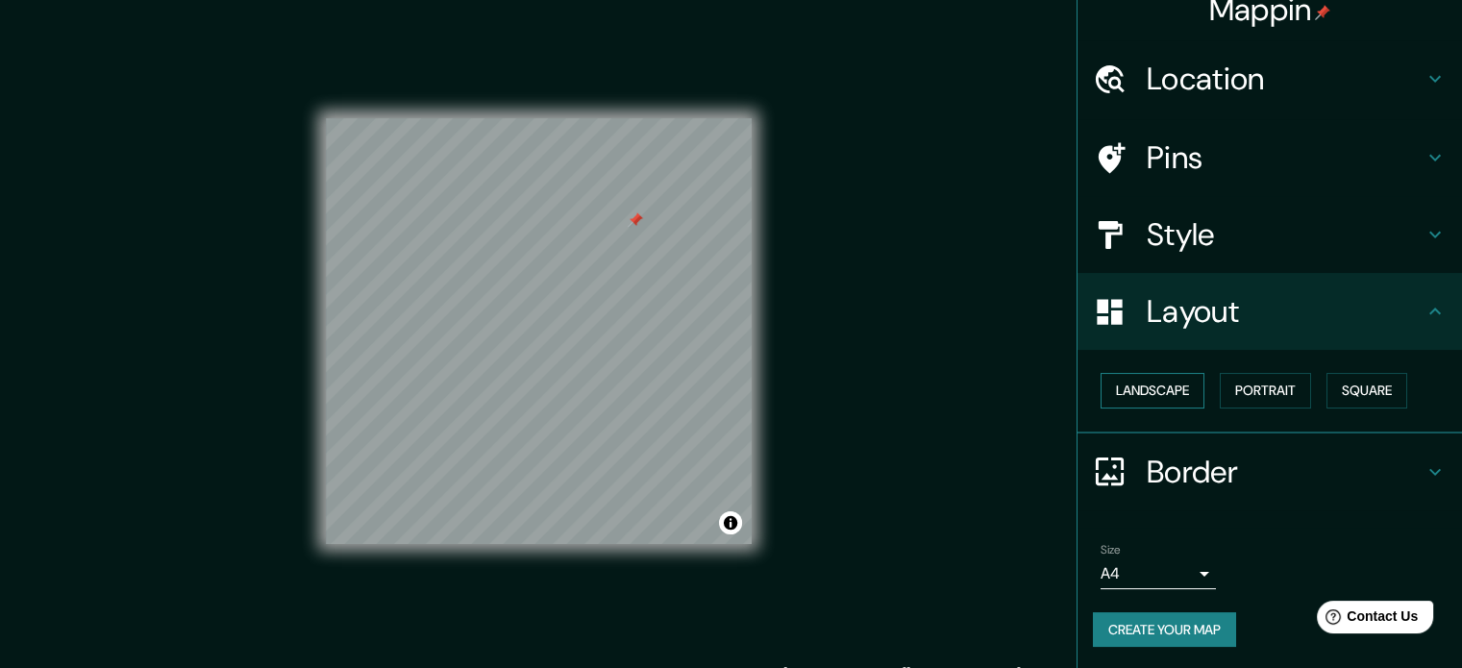
click at [1143, 395] on button "Landscape" at bounding box center [1152, 391] width 104 height 36
